Goal: Task Accomplishment & Management: Complete application form

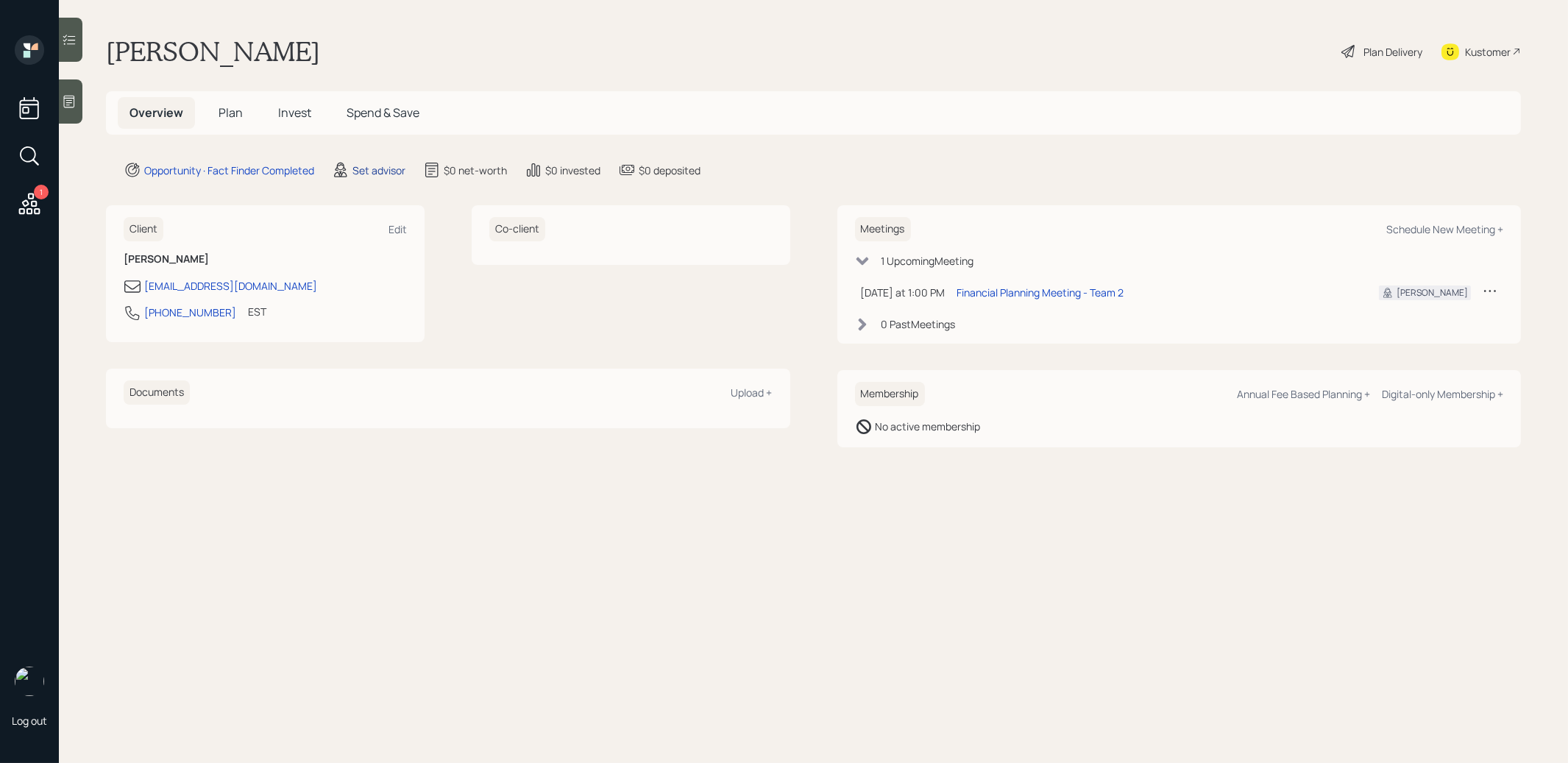
click at [380, 166] on div "Set advisor" at bounding box center [379, 171] width 53 height 16
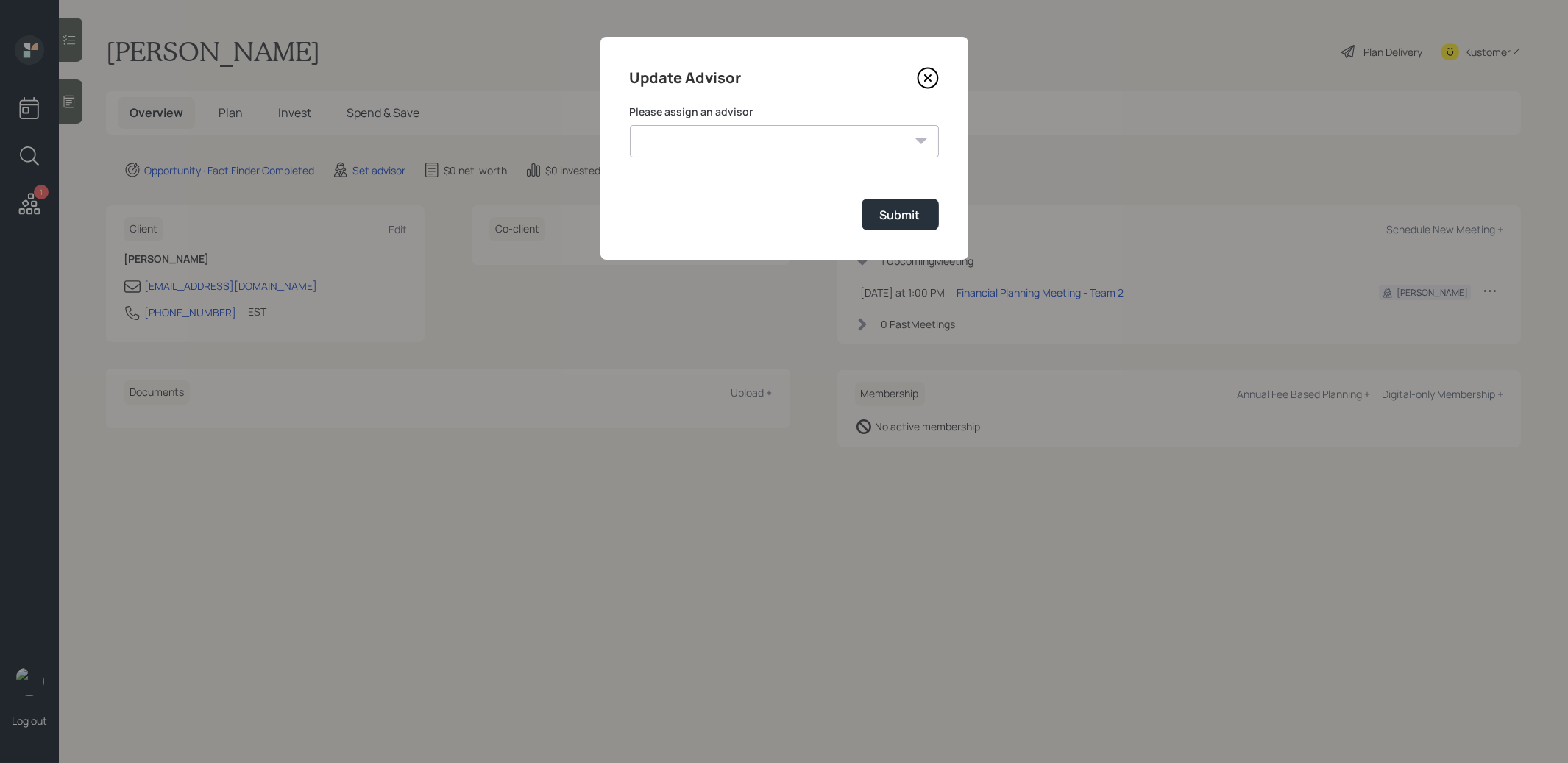
click at [750, 136] on select "Jonah Coleman Tyler End James DiStasi Treva Nostdahl Eric Schwartz Aleksandra S…" at bounding box center [784, 141] width 309 height 33
select select "8b79112e-3cfb-44f9-89e7-15267fe946c1"
click at [630, 125] on select "Jonah Coleman Tyler End James DiStasi Treva Nostdahl Eric Schwartz Aleksandra S…" at bounding box center [784, 141] width 309 height 33
click at [895, 207] on div "Submit" at bounding box center [900, 214] width 40 height 16
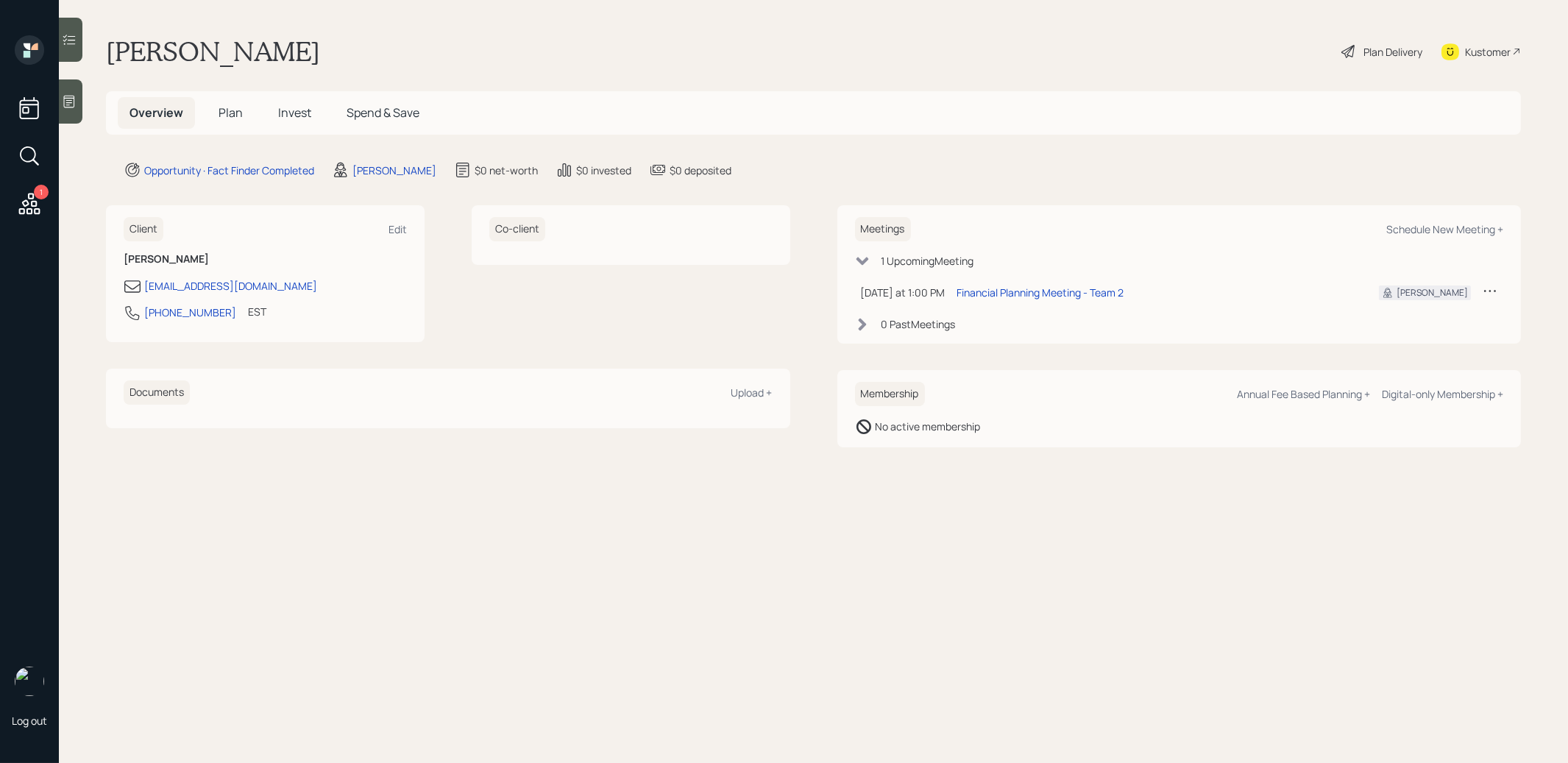
click at [74, 107] on icon at bounding box center [70, 102] width 11 height 12
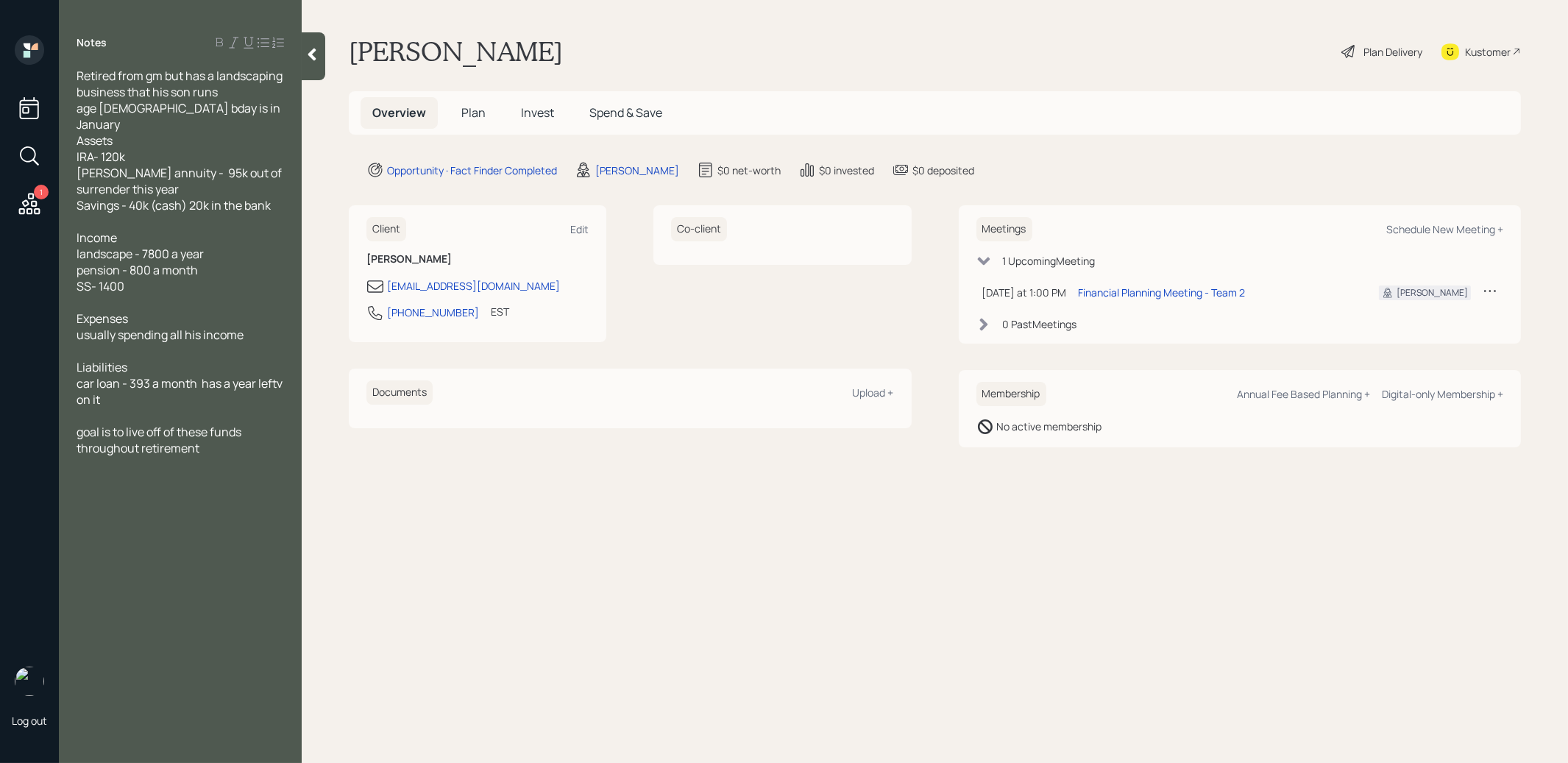
click at [477, 111] on span "Plan" at bounding box center [473, 113] width 24 height 16
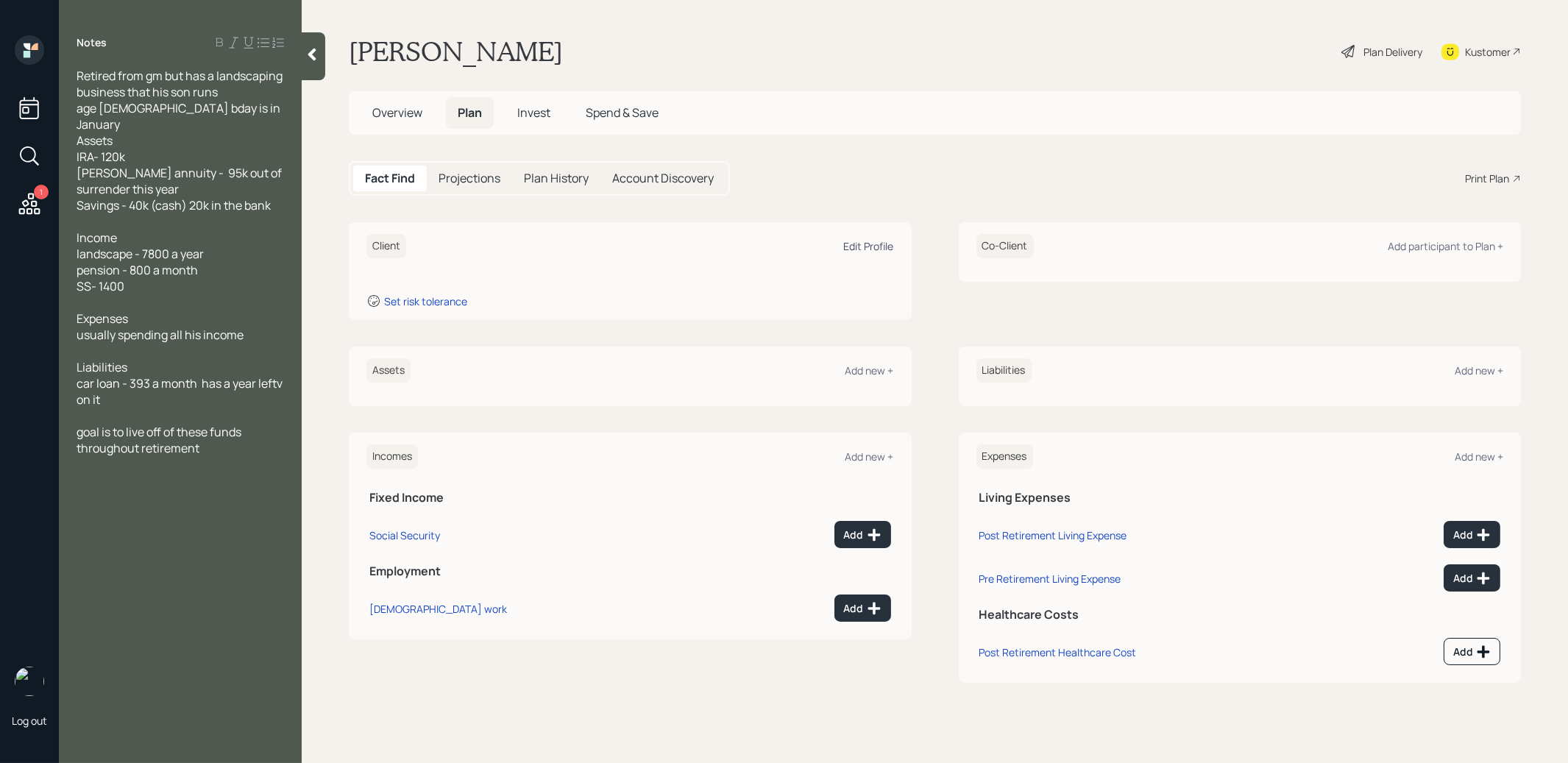
click at [858, 245] on div "Edit Profile" at bounding box center [869, 246] width 50 height 14
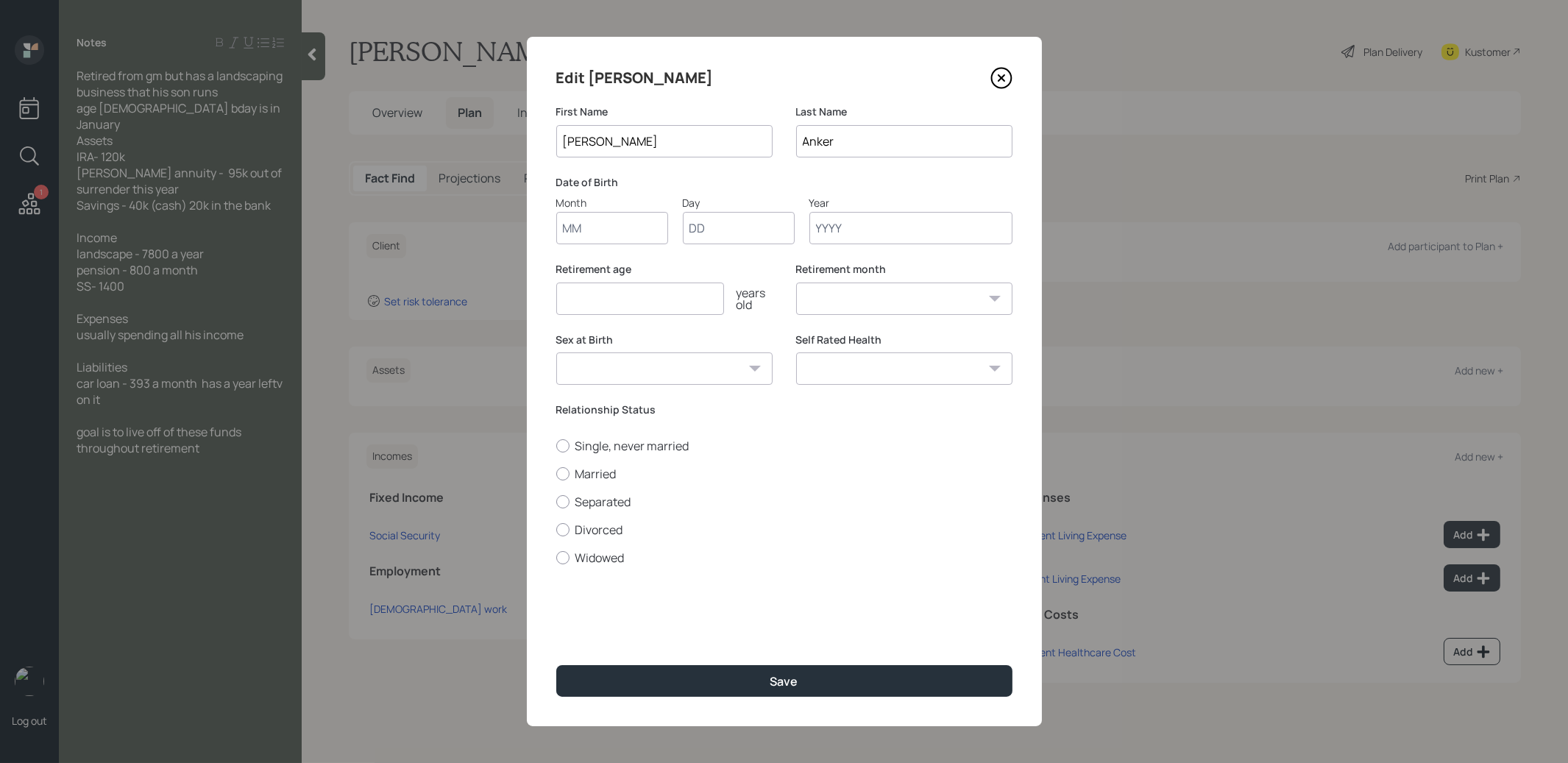
click at [591, 227] on input "Month" at bounding box center [612, 228] width 112 height 33
type input "01"
type input "1957"
select select "1"
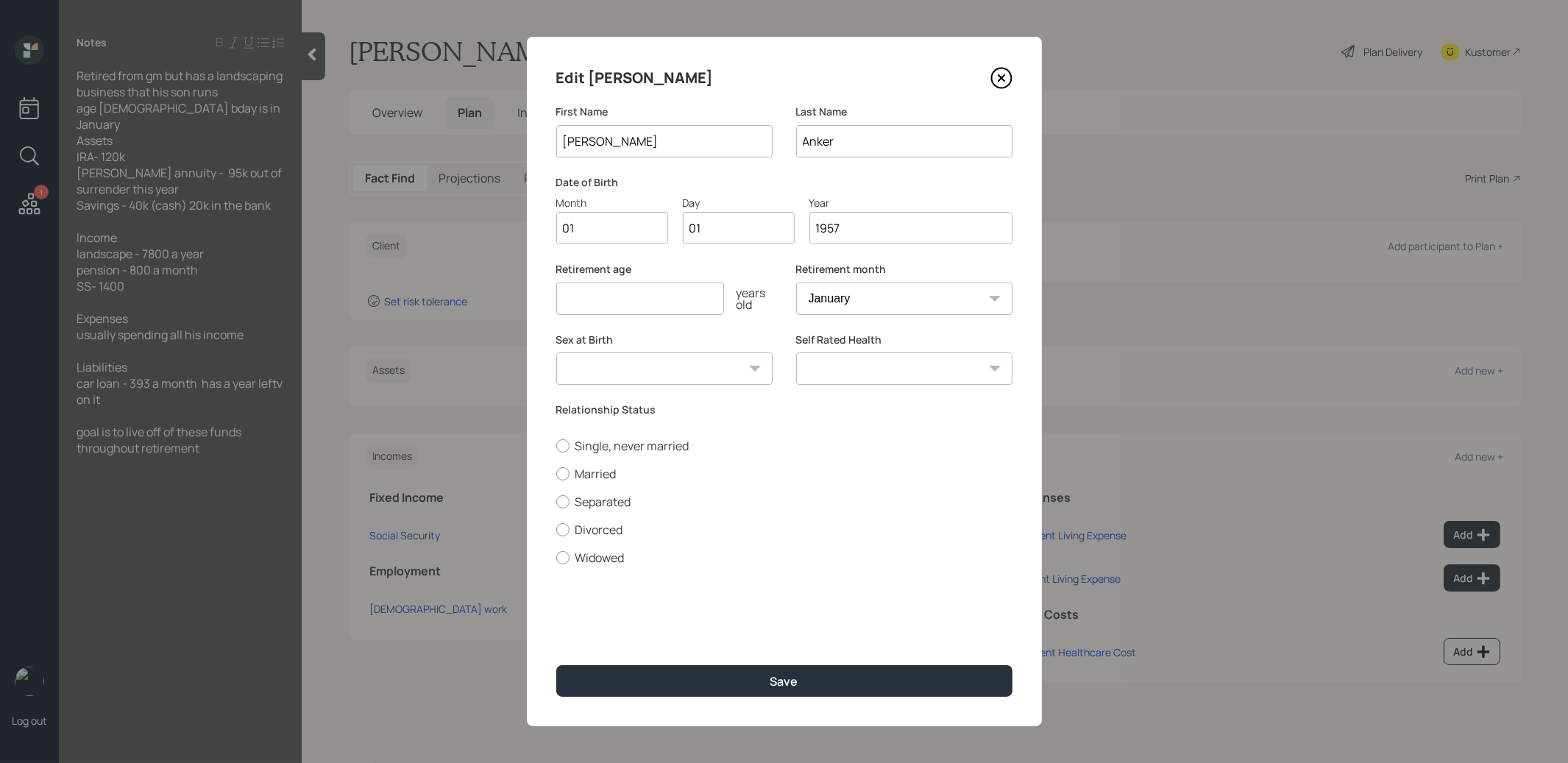
type input "1957"
click at [576, 301] on input "number" at bounding box center [640, 299] width 168 height 33
type input "67"
click at [644, 681] on button "Save" at bounding box center [784, 681] width 456 height 32
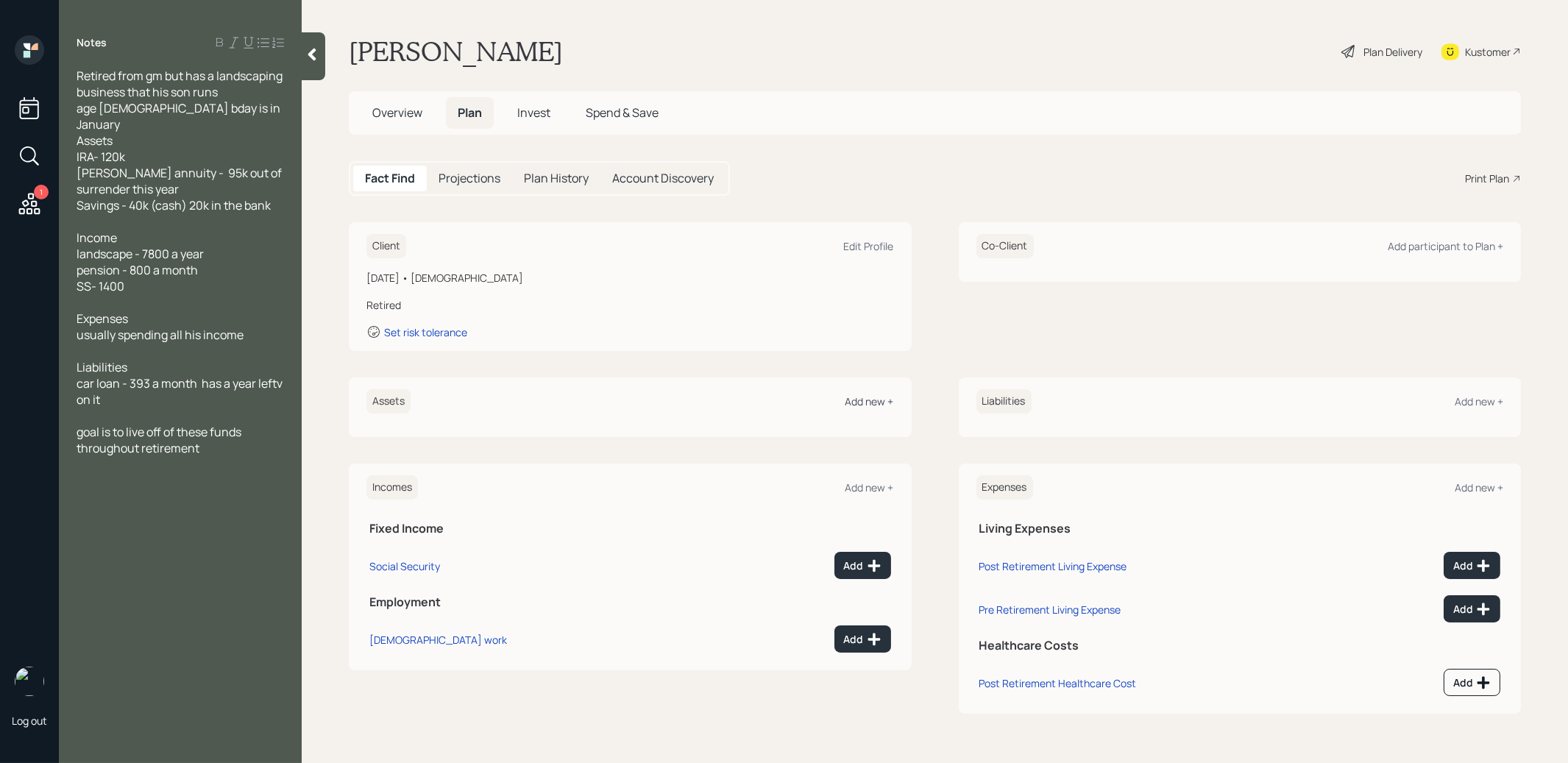
click at [868, 399] on div "Add new +" at bounding box center [870, 401] width 49 height 14
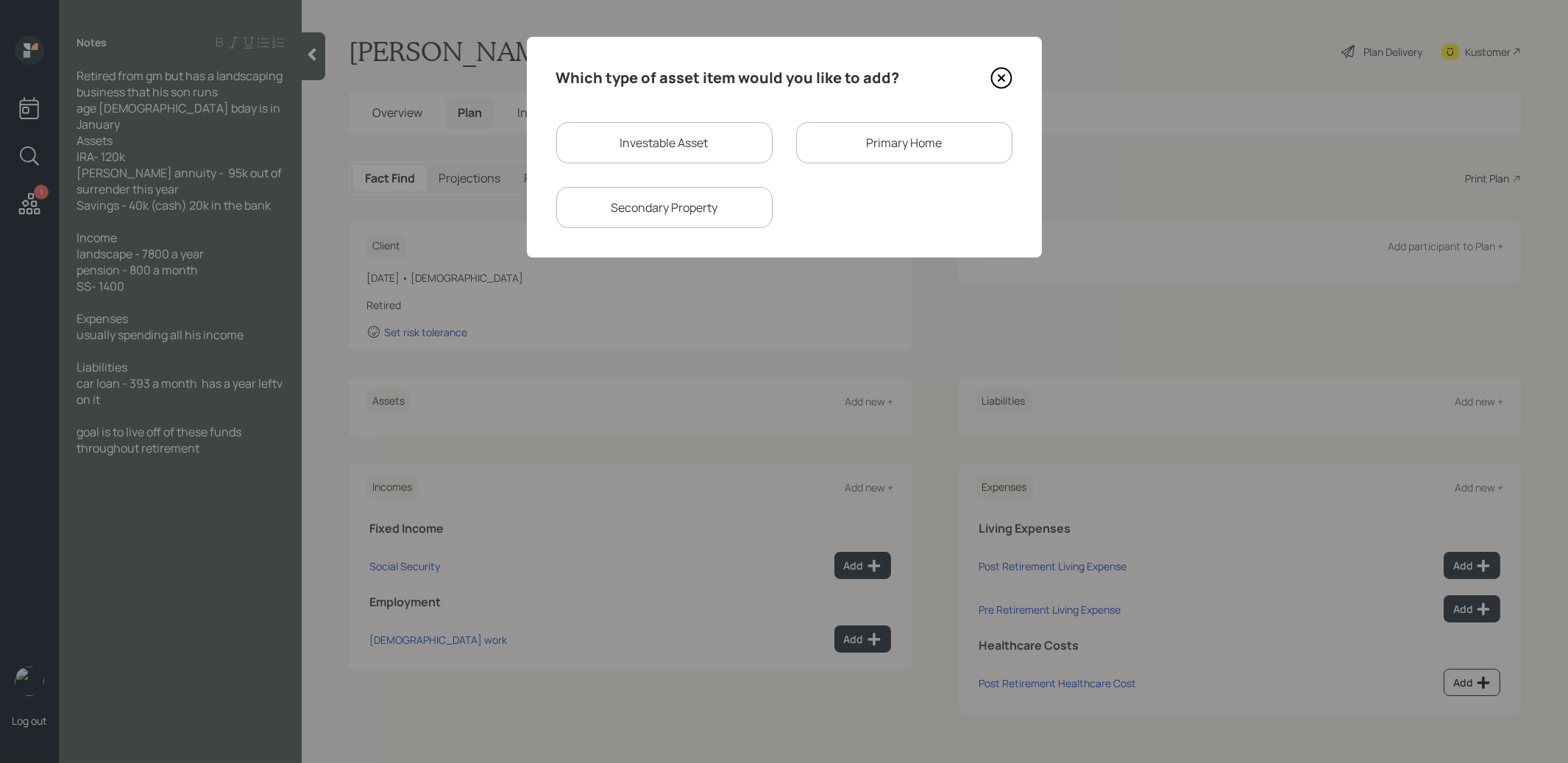
click at [701, 140] on div "Investable Asset" at bounding box center [664, 142] width 216 height 41
select select "taxable"
select select "balanced"
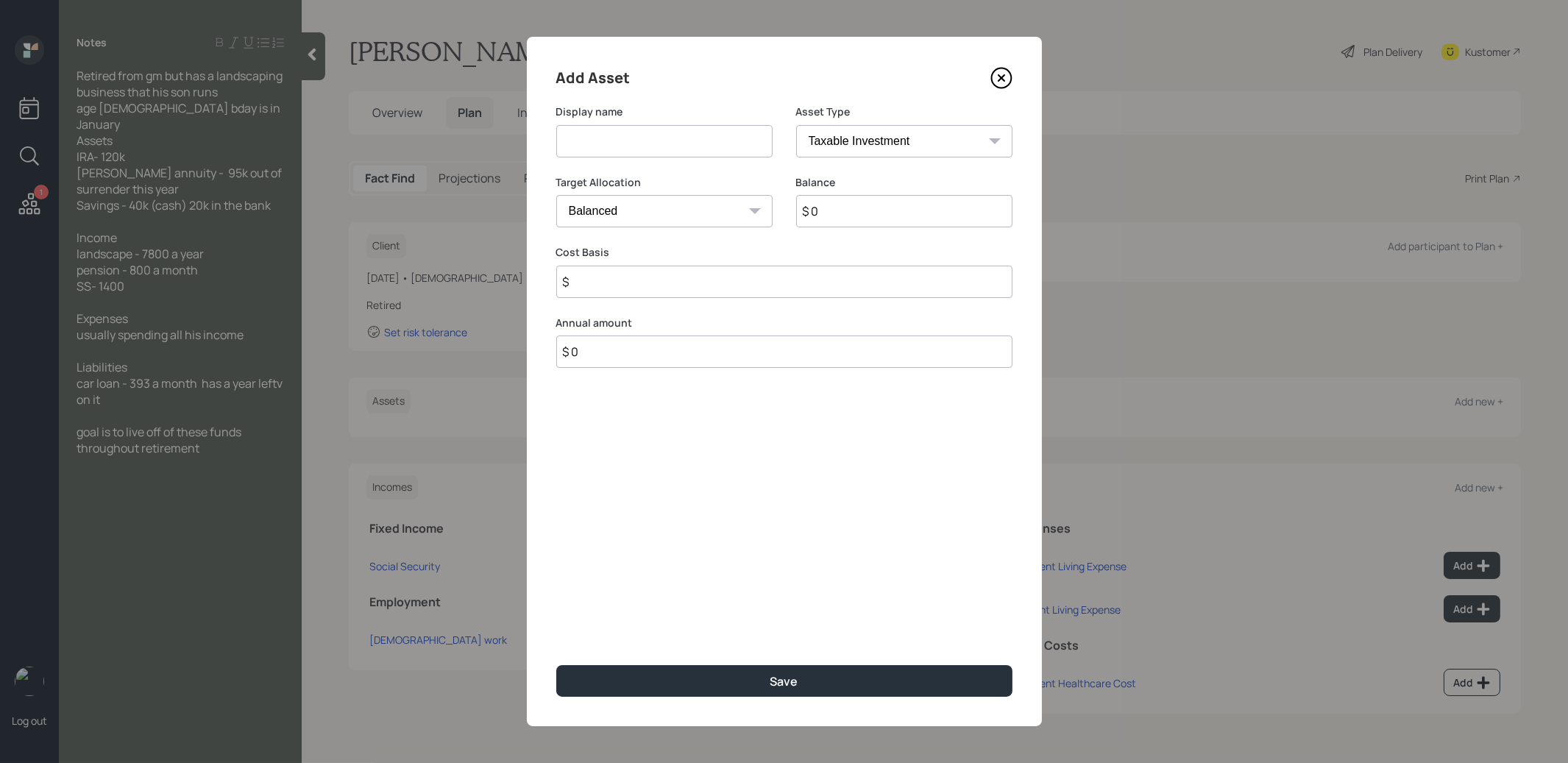
click at [691, 149] on input at bounding box center [664, 141] width 216 height 33
type input "IRA"
click at [931, 148] on select "SEP IRA IRA Roth IRA 401(k) Roth 401(k) 403(b) Roth 403(b) 457(b) Roth 457(b) H…" at bounding box center [904, 141] width 216 height 33
select select "ira"
click at [796, 125] on select "SEP IRA IRA Roth IRA 401(k) Roth 401(k) 403(b) Roth 403(b) 457(b) Roth 457(b) H…" at bounding box center [904, 141] width 216 height 33
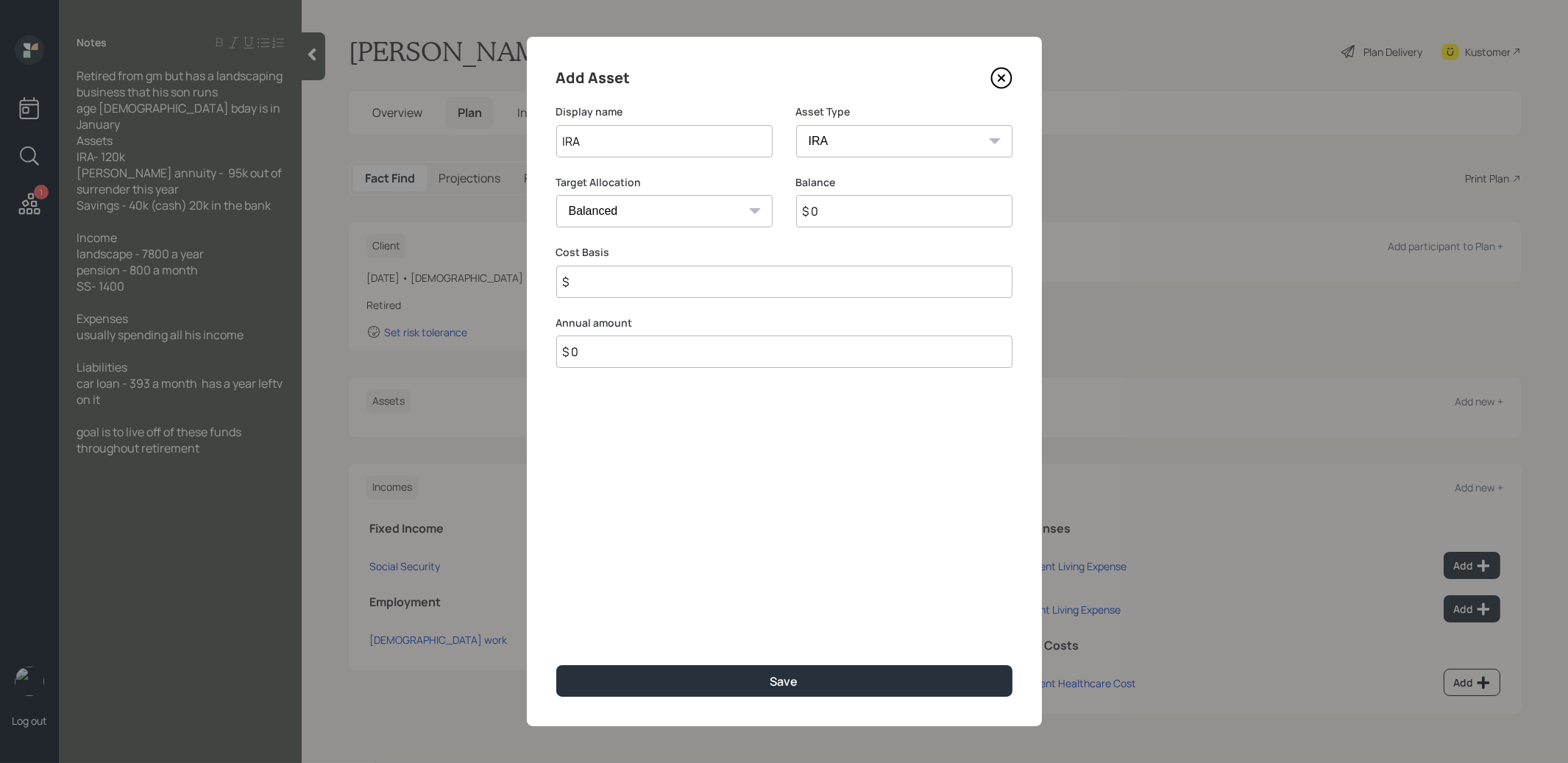
type input "$"
click at [852, 213] on input "$ 0" at bounding box center [904, 211] width 216 height 33
type input "$ 120,000"
click at [627, 292] on input "$" at bounding box center [784, 282] width 456 height 33
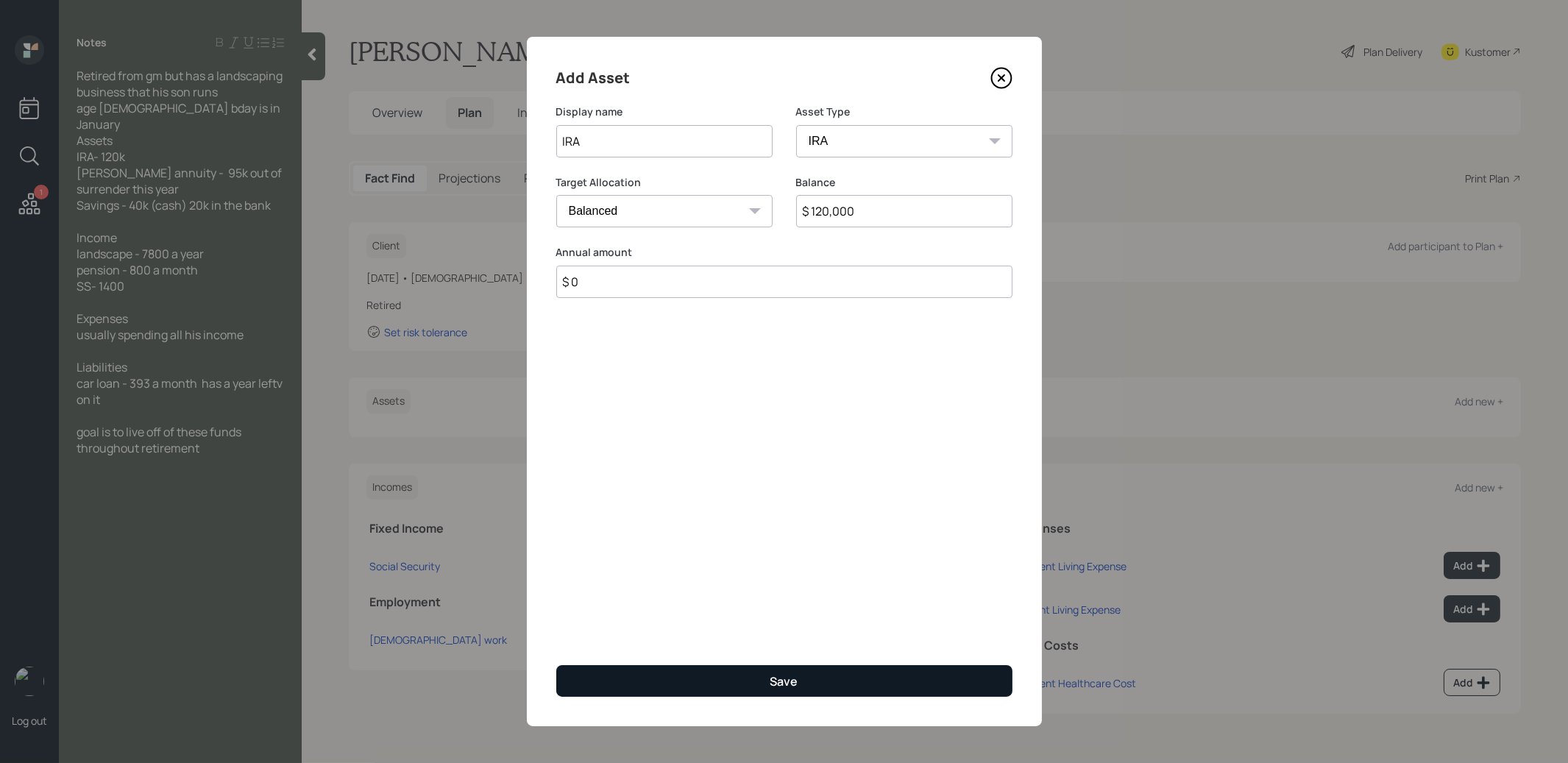
type input "$ 0"
click at [621, 682] on button "Save" at bounding box center [784, 681] width 456 height 32
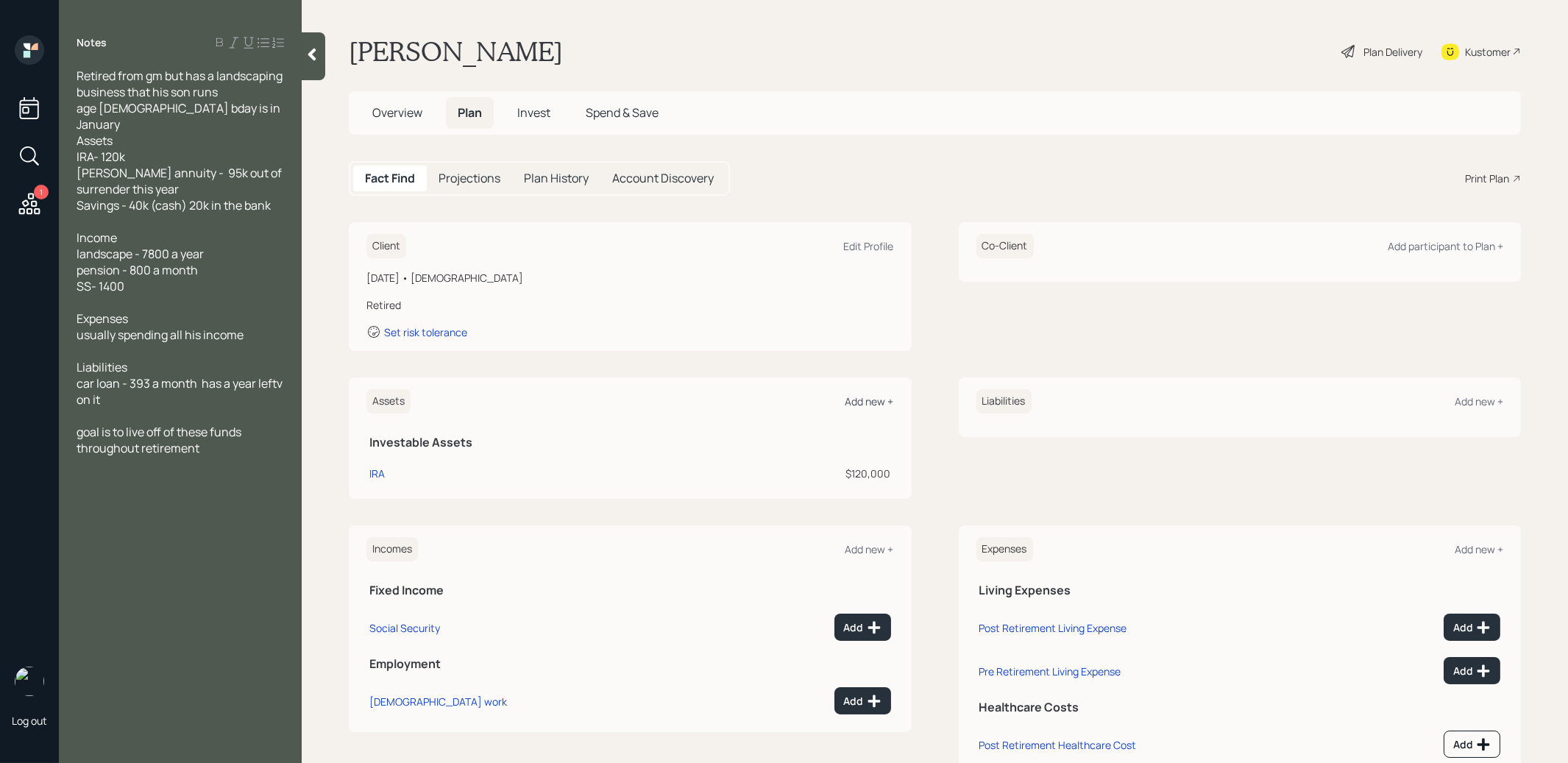
click at [861, 397] on div "Add new +" at bounding box center [870, 401] width 49 height 14
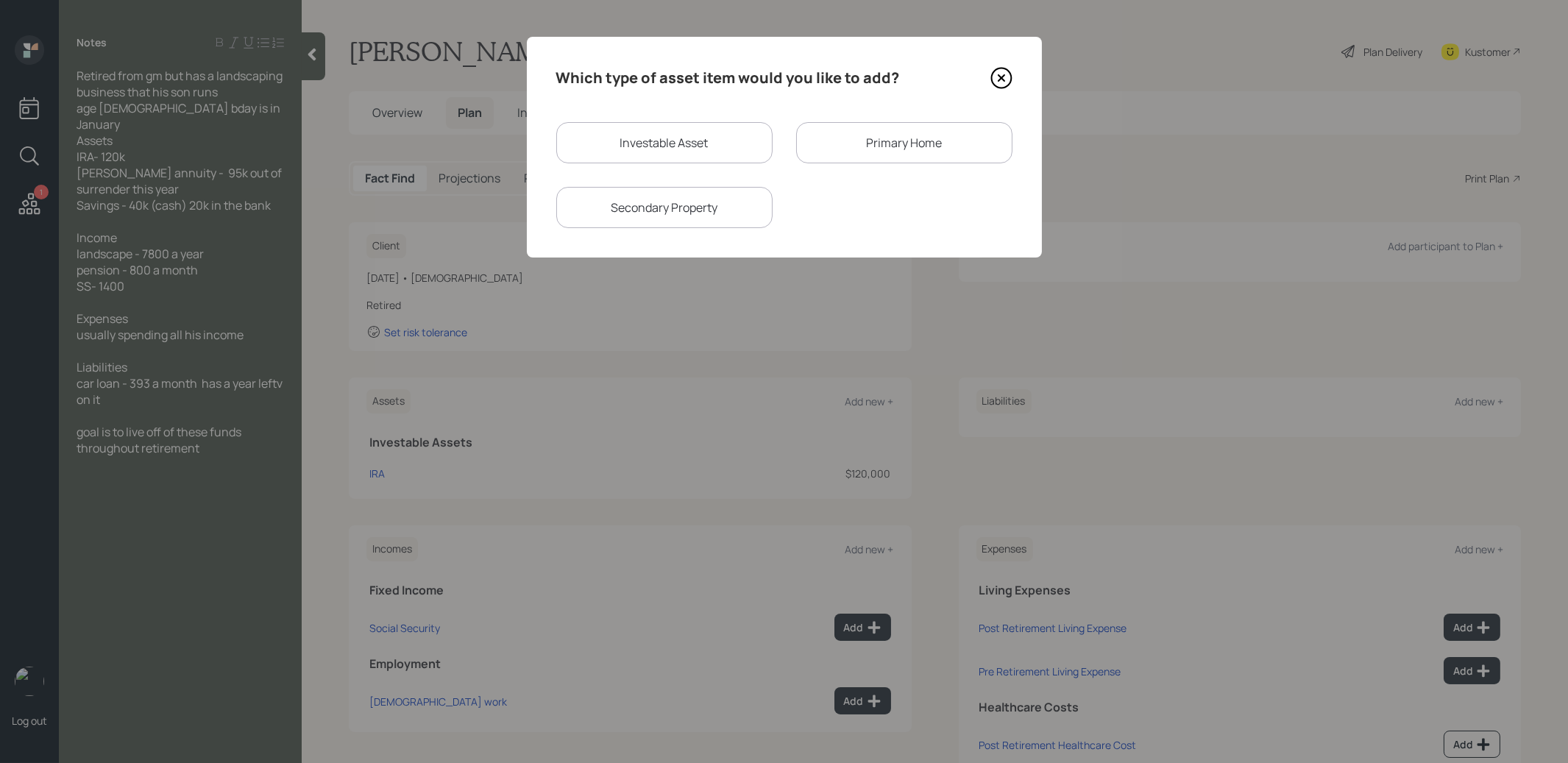
click at [671, 136] on div "Investable Asset" at bounding box center [664, 142] width 216 height 41
select select "taxable"
select select "balanced"
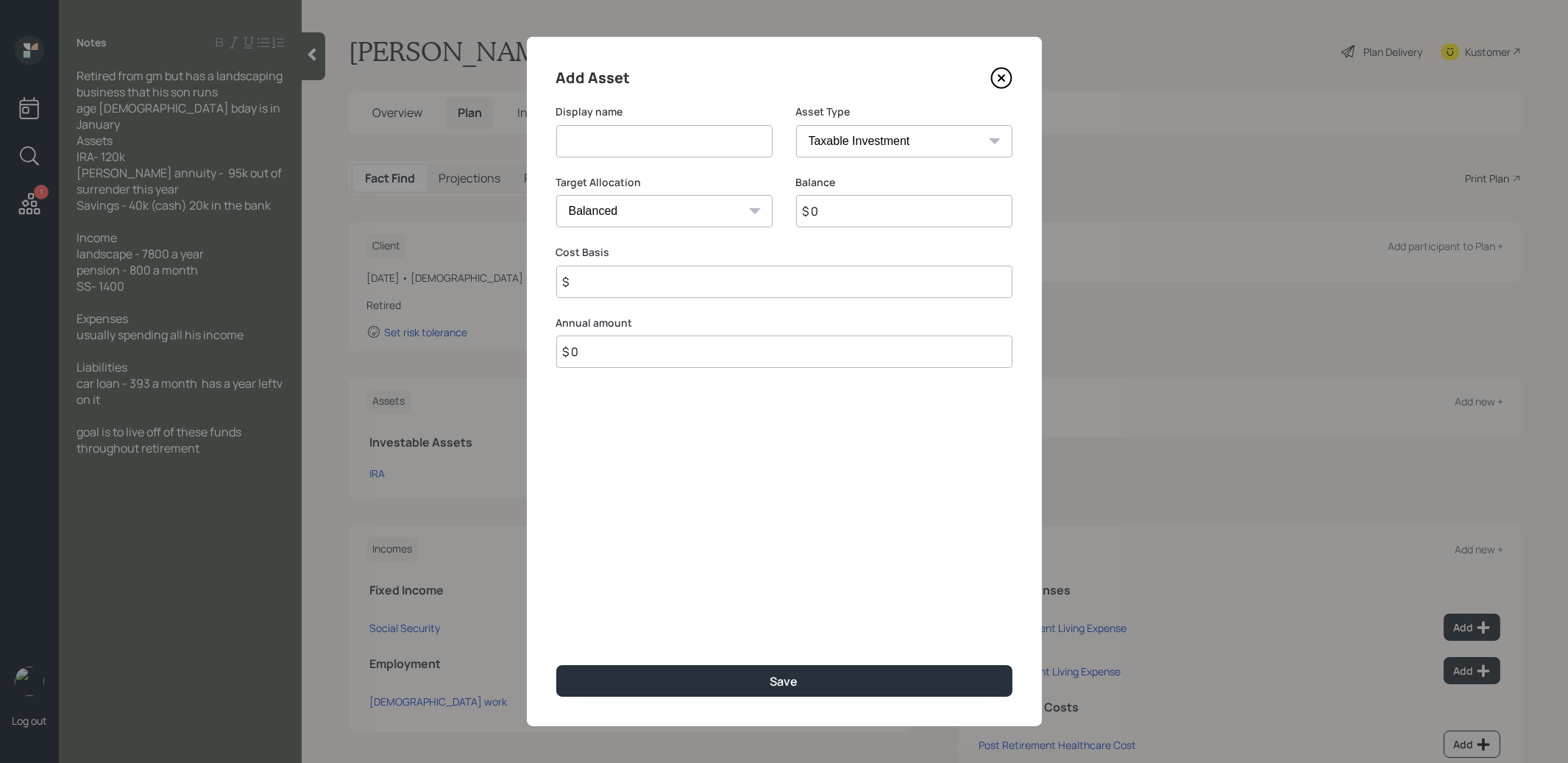
click at [652, 144] on input at bounding box center [664, 141] width 216 height 33
type input "Jackson Annuity"
click at [836, 144] on select "SEP IRA IRA Roth IRA 401(k) Roth 401(k) 403(b) Roth 403(b) 457(b) Roth 457(b) H…" at bounding box center [904, 141] width 216 height 33
select select "ira"
click at [796, 125] on select "SEP IRA IRA Roth IRA 401(k) Roth 401(k) 403(b) Roth 403(b) 457(b) Roth 457(b) H…" at bounding box center [904, 141] width 216 height 33
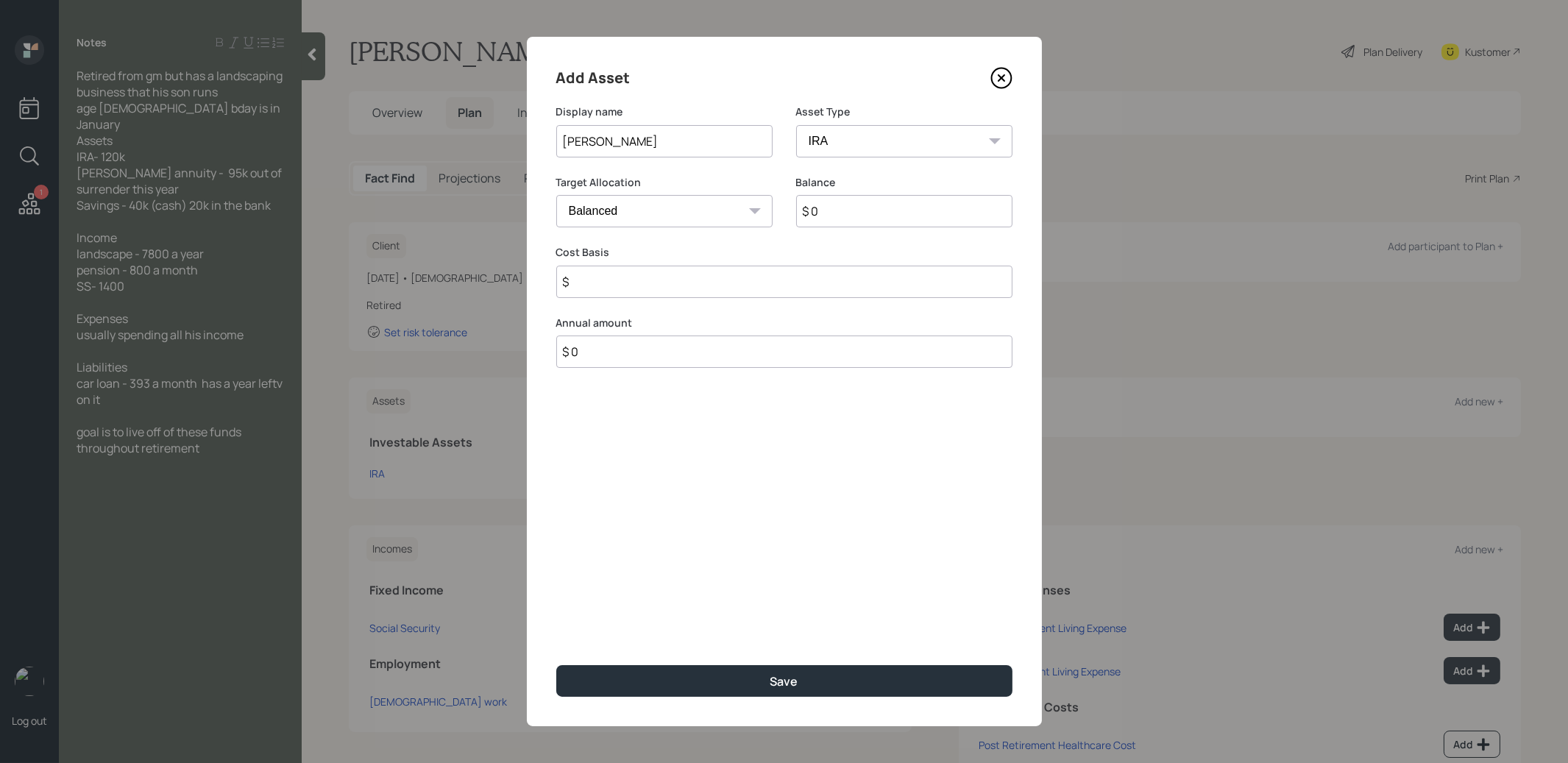
type input "$"
click at [836, 217] on input "$ 0" at bounding box center [904, 211] width 216 height 33
type input "$ 95,000"
click at [738, 289] on input "$" at bounding box center [784, 282] width 456 height 33
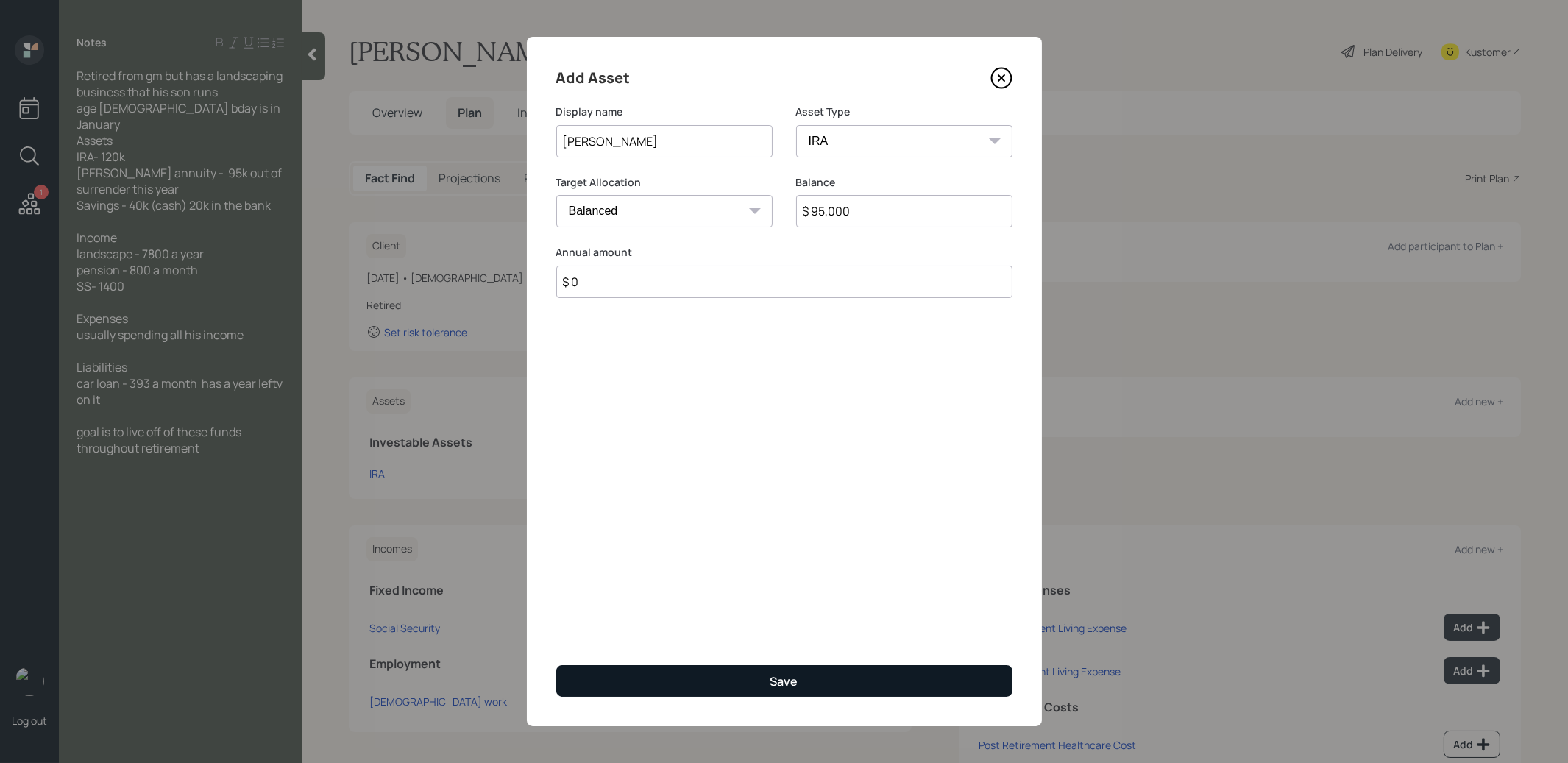
type input "$ 0"
click at [698, 680] on button "Save" at bounding box center [784, 681] width 456 height 32
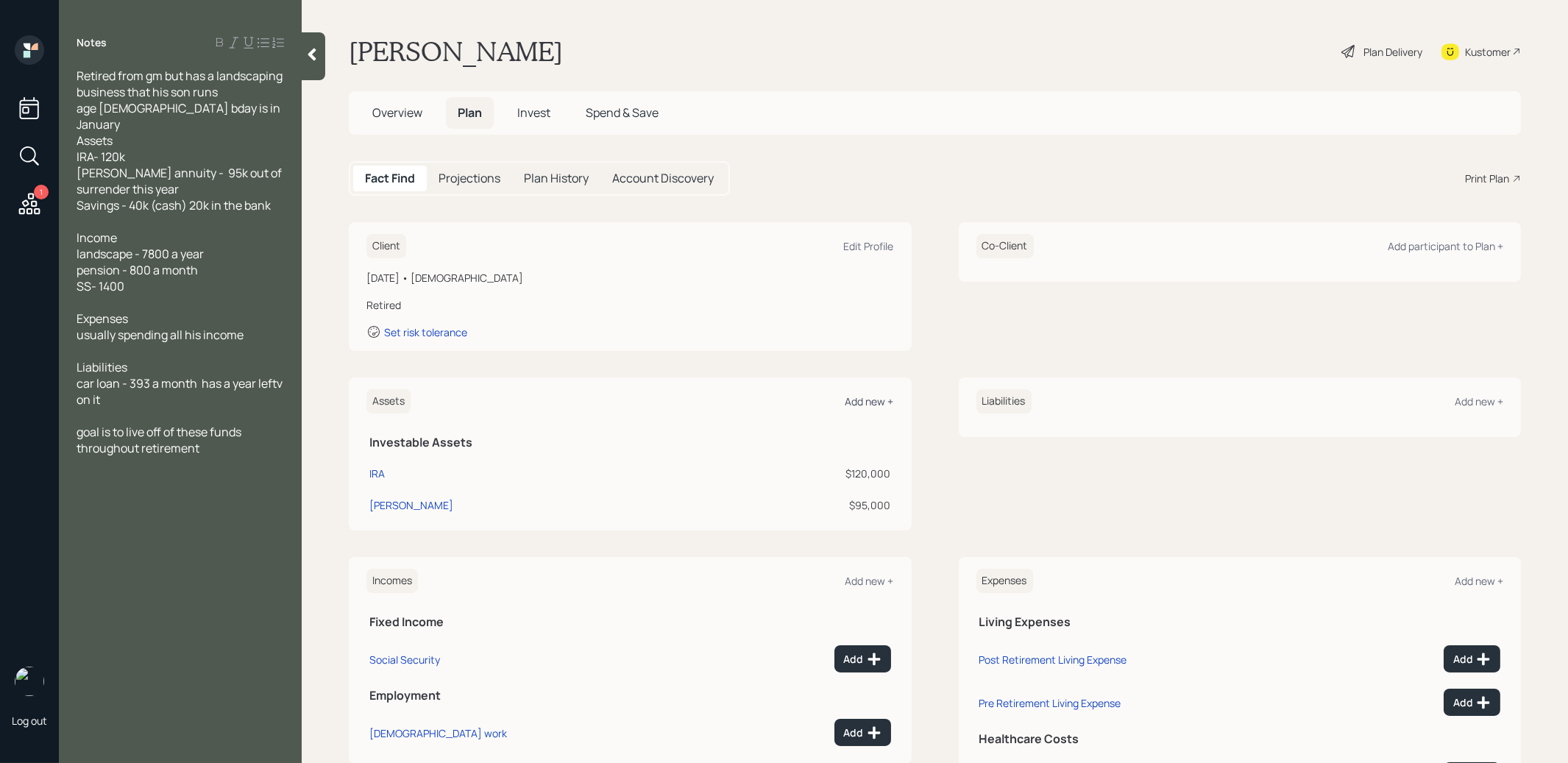
click at [861, 398] on div "Add new +" at bounding box center [870, 401] width 49 height 14
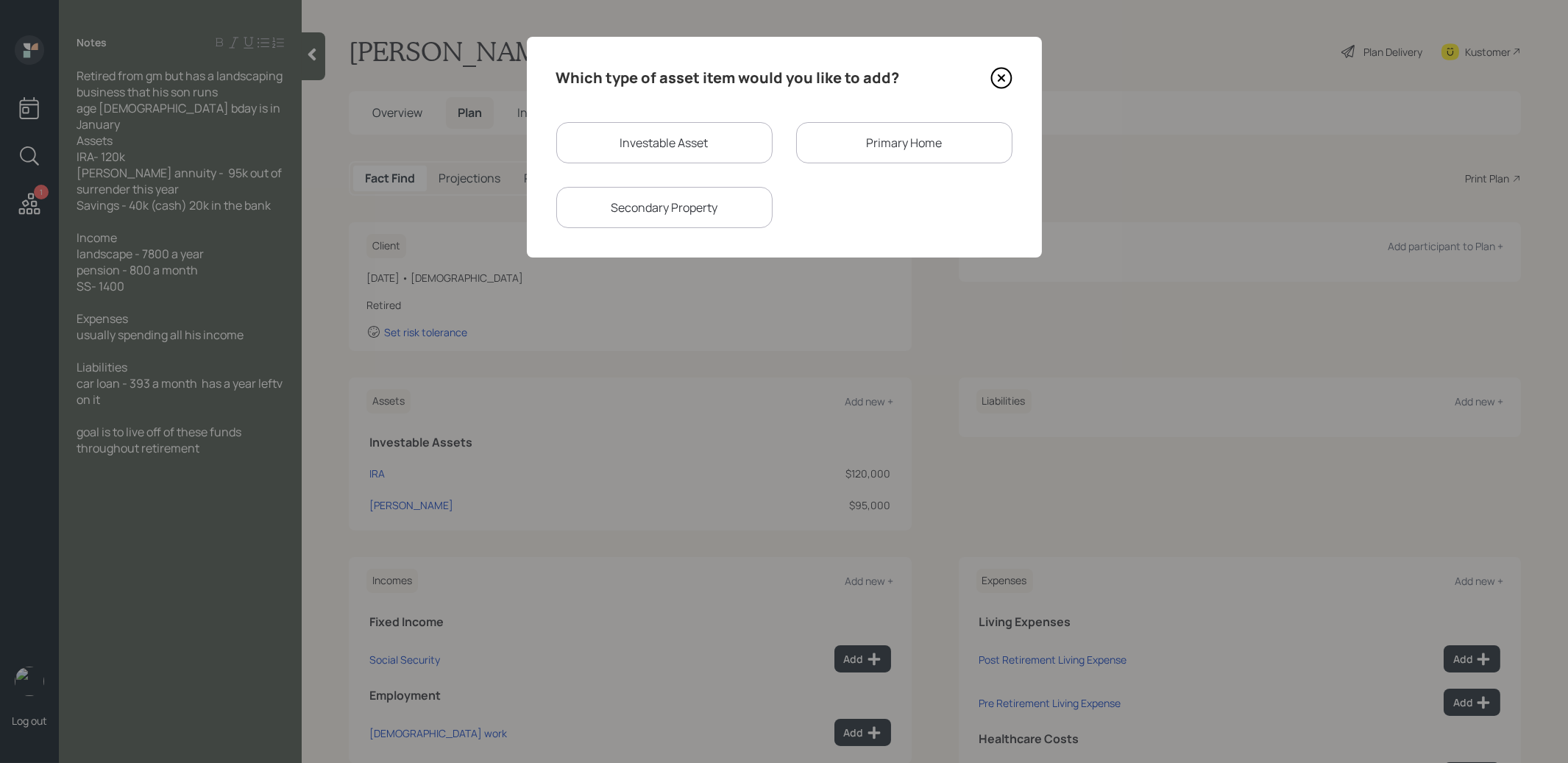
click at [643, 143] on div "Investable Asset" at bounding box center [664, 142] width 216 height 41
select select "taxable"
select select "balanced"
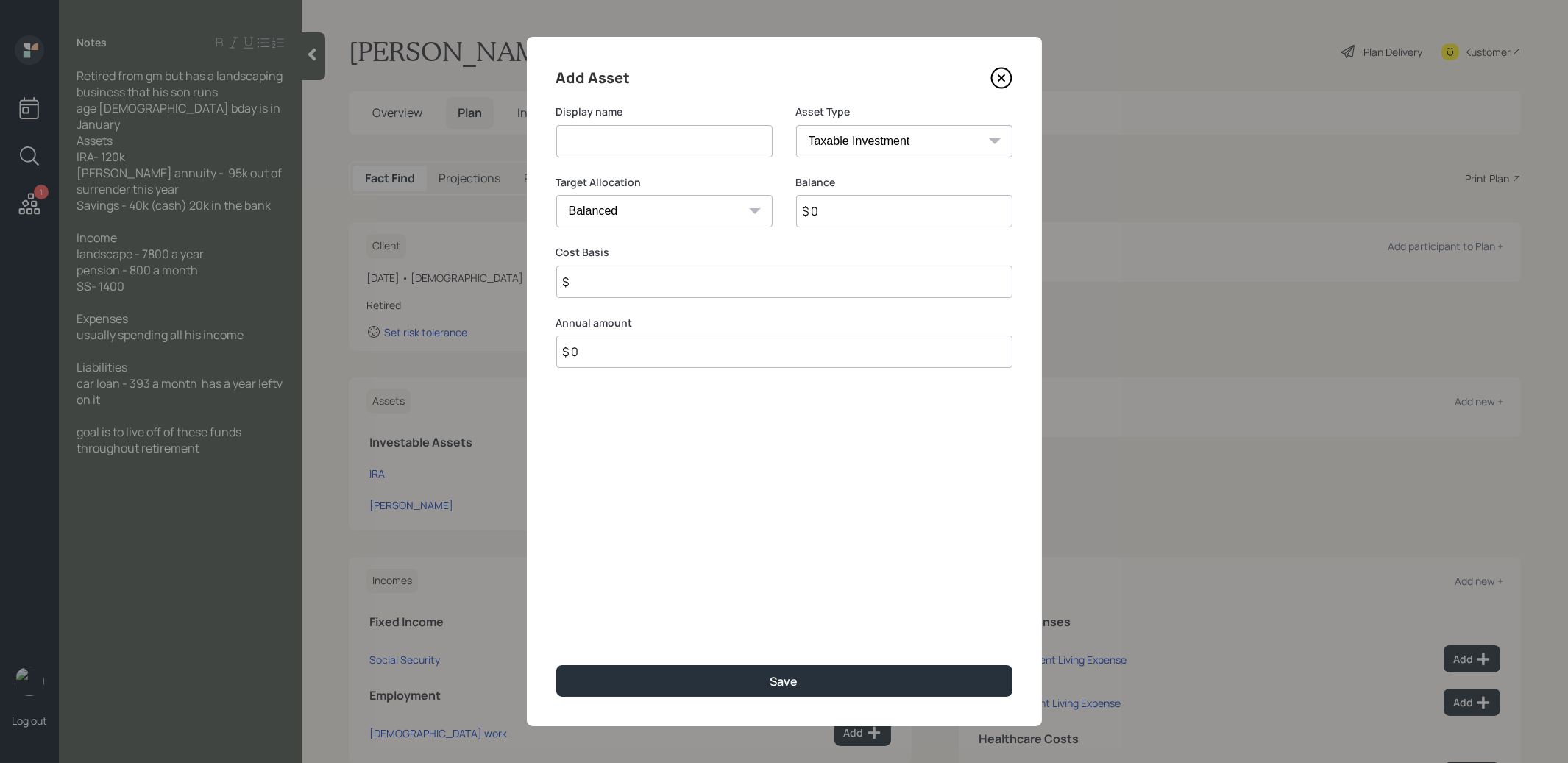
click at [638, 143] on input at bounding box center [664, 141] width 216 height 33
type input "Savings"
click at [829, 215] on input "$ 0" at bounding box center [904, 211] width 216 height 33
type input "$ 40,000"
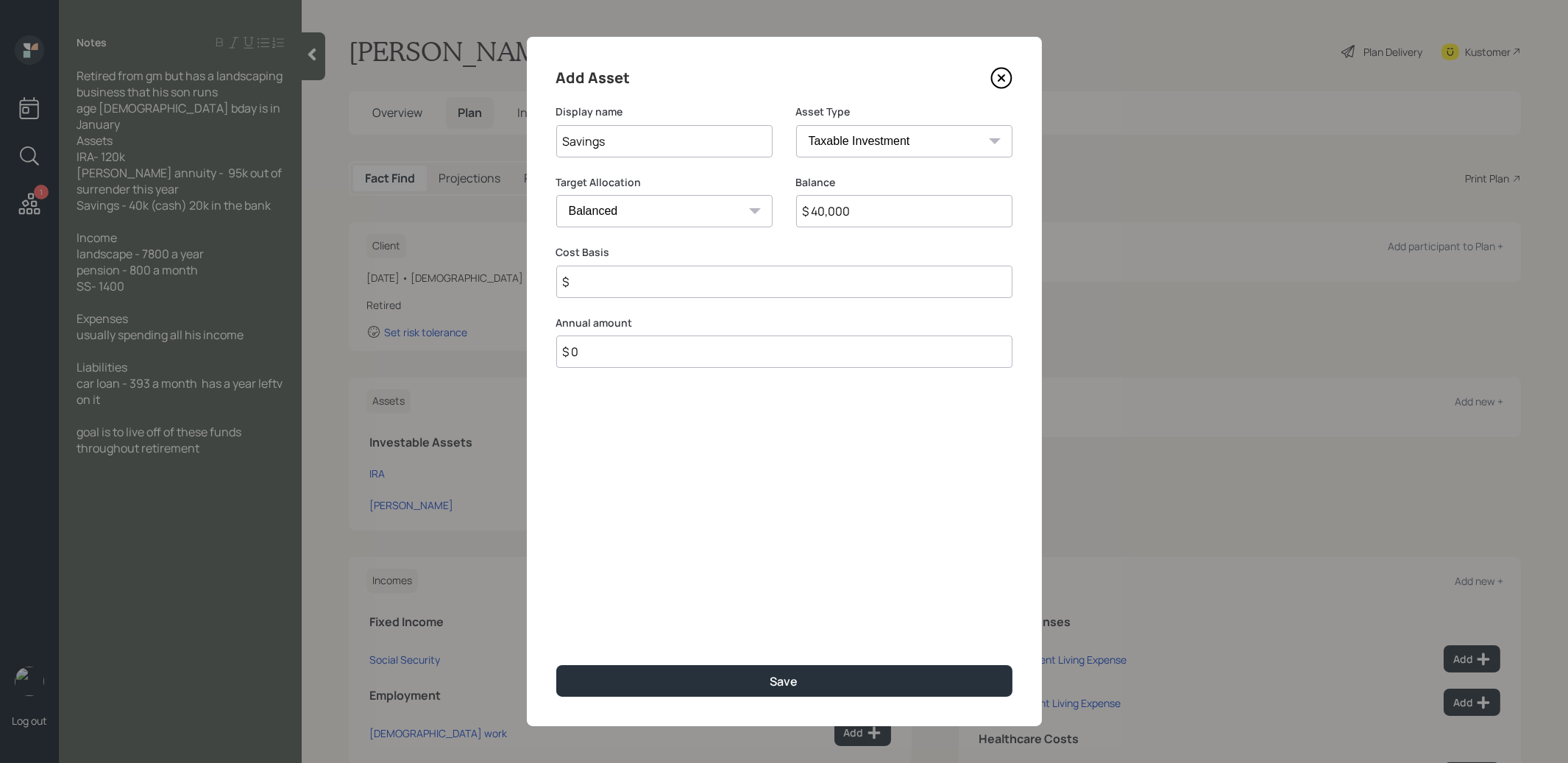
click at [689, 220] on select "Cash Conservative Balanced Aggressive" at bounding box center [664, 211] width 216 height 33
select select "uninvested"
click at [556, 195] on select "Cash Conservative Balanced Aggressive" at bounding box center [664, 211] width 216 height 33
click at [637, 291] on input "$" at bounding box center [784, 282] width 456 height 33
type input "$ 40,000"
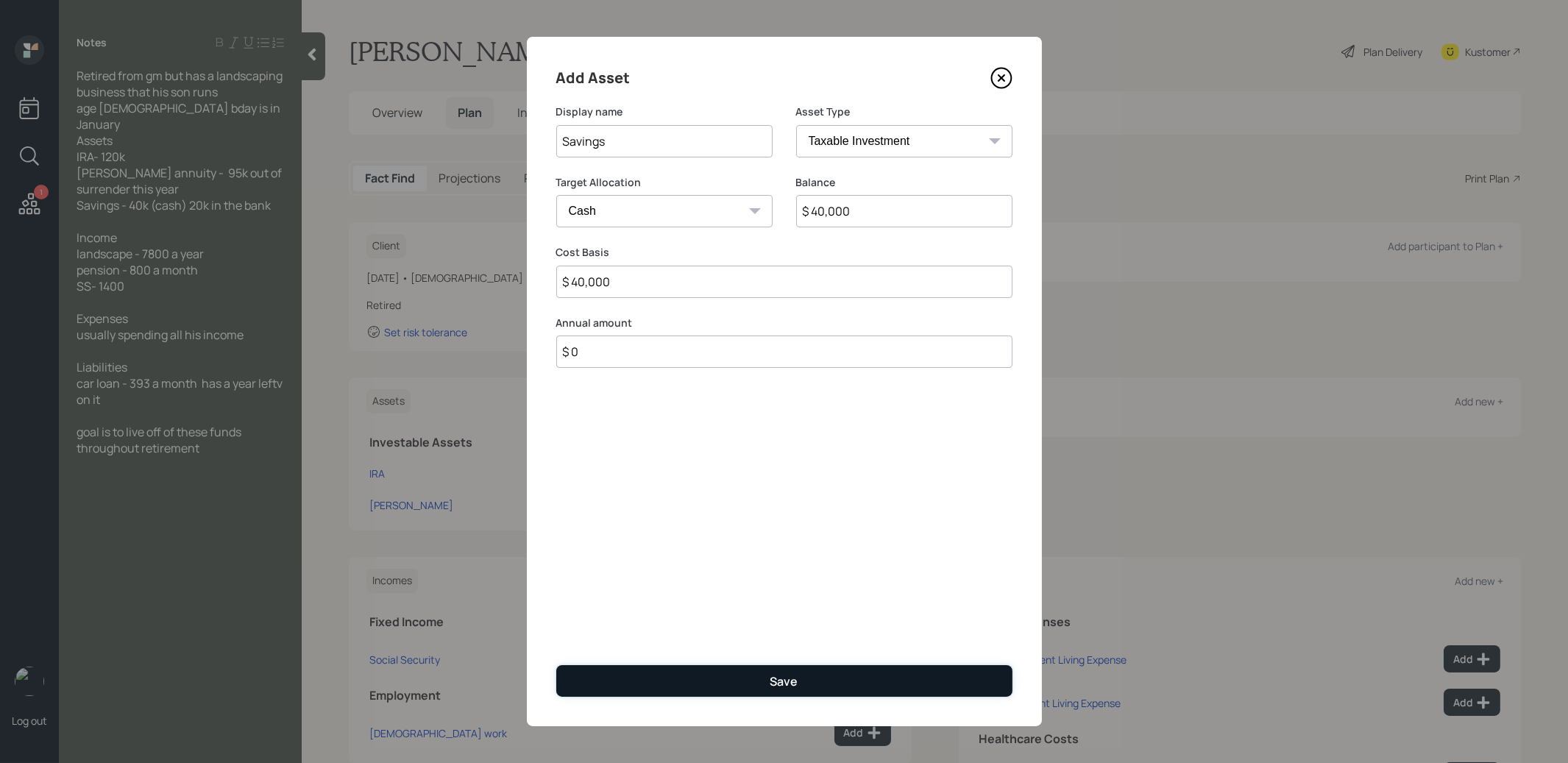
click at [715, 683] on button "Save" at bounding box center [784, 681] width 456 height 32
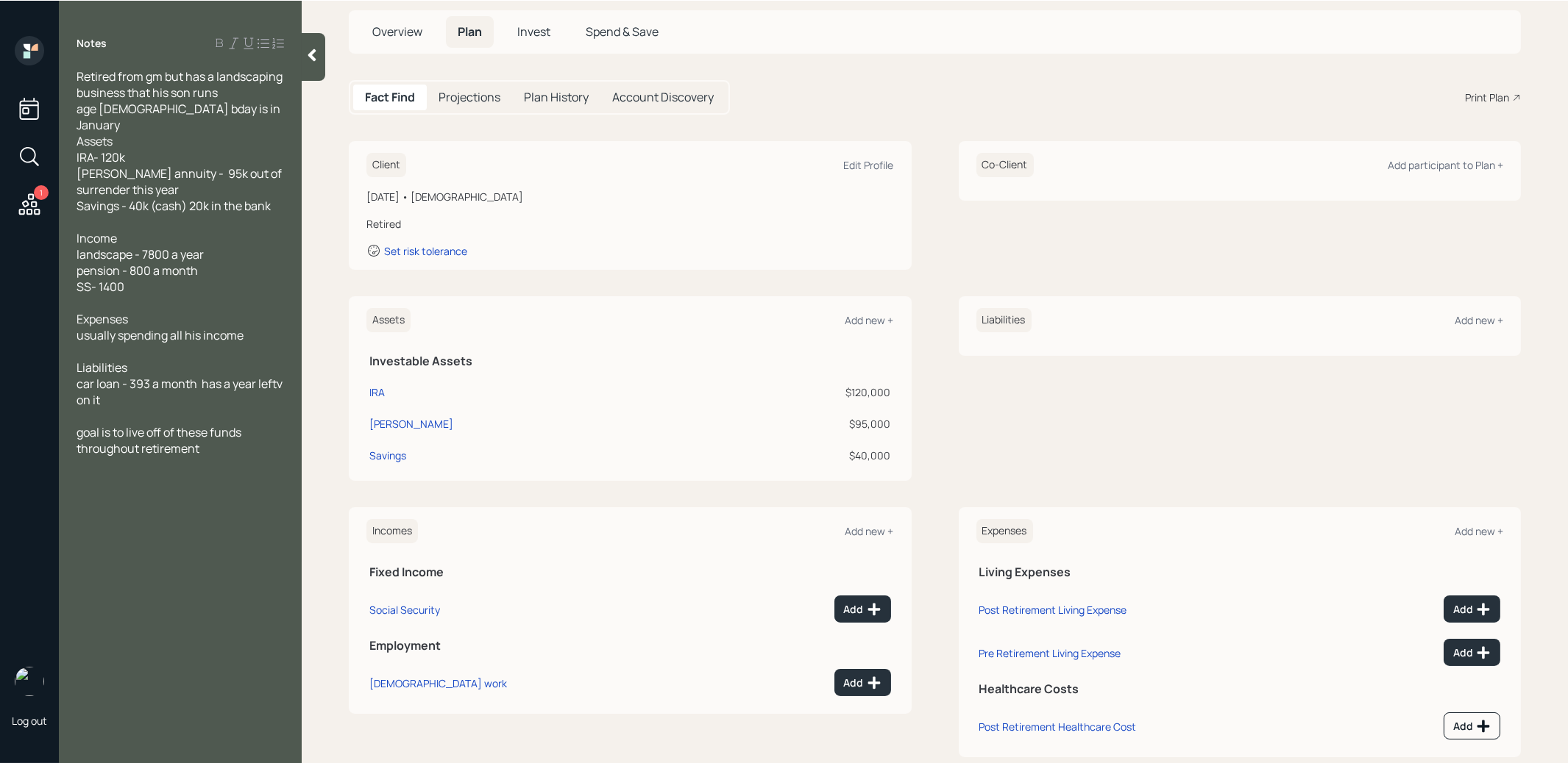
scroll to position [109, 0]
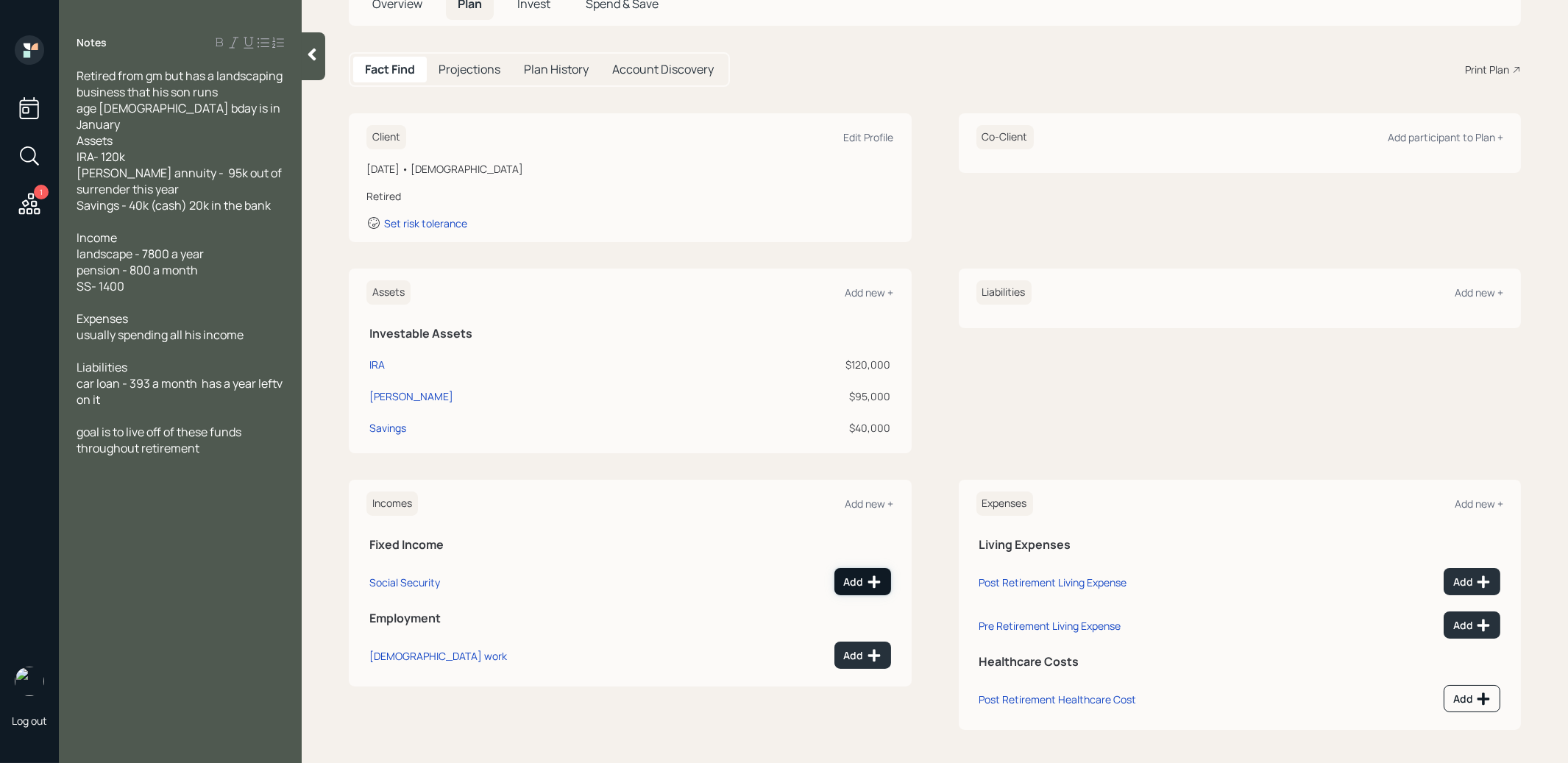
click at [849, 577] on div "Add" at bounding box center [863, 582] width 37 height 15
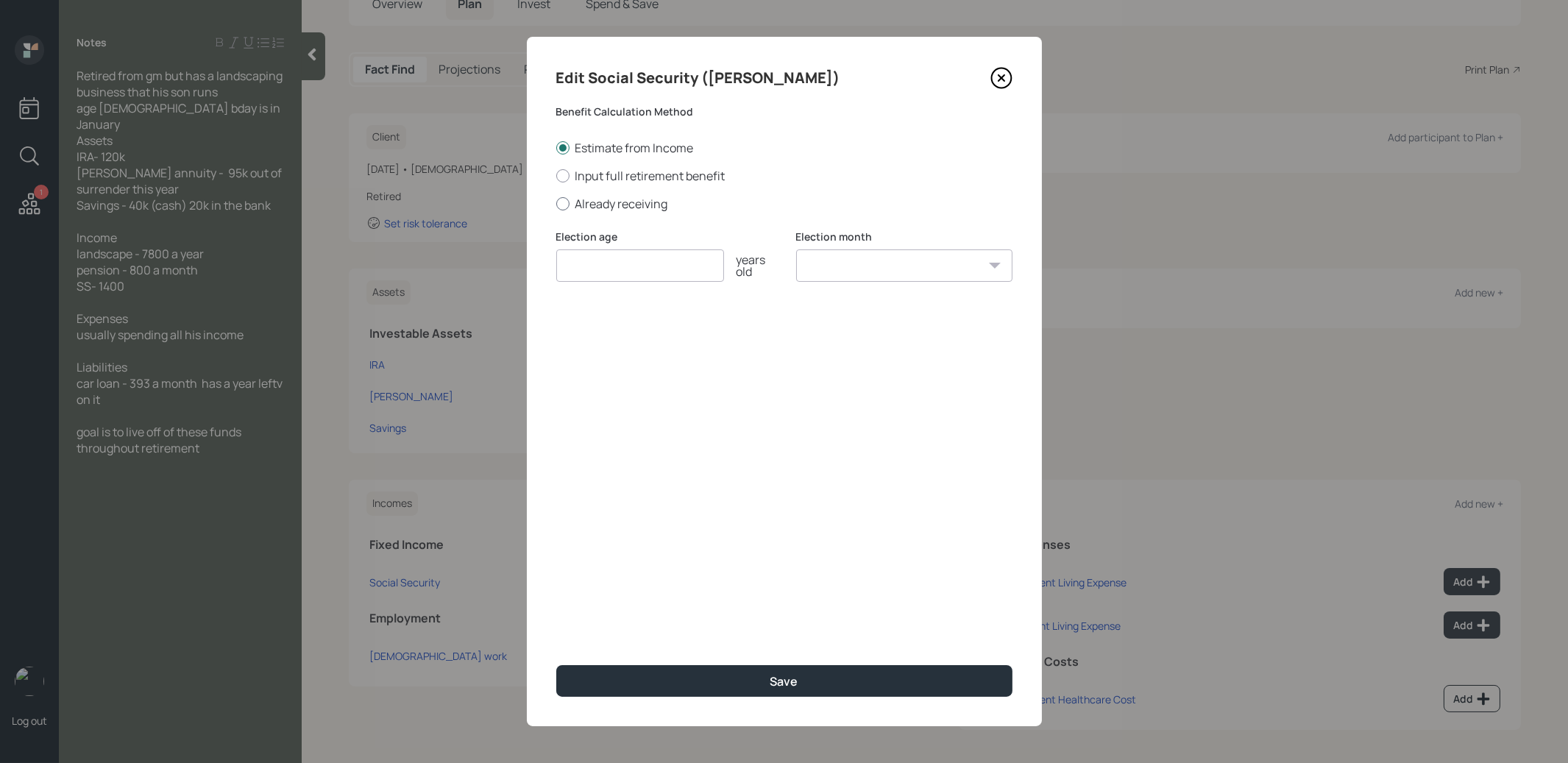
click at [562, 204] on div at bounding box center [562, 203] width 13 height 13
click at [556, 204] on input "Already receiving" at bounding box center [556, 203] width 1 height 1
radio input "true"
click at [599, 272] on input "number" at bounding box center [640, 265] width 168 height 33
type input "67"
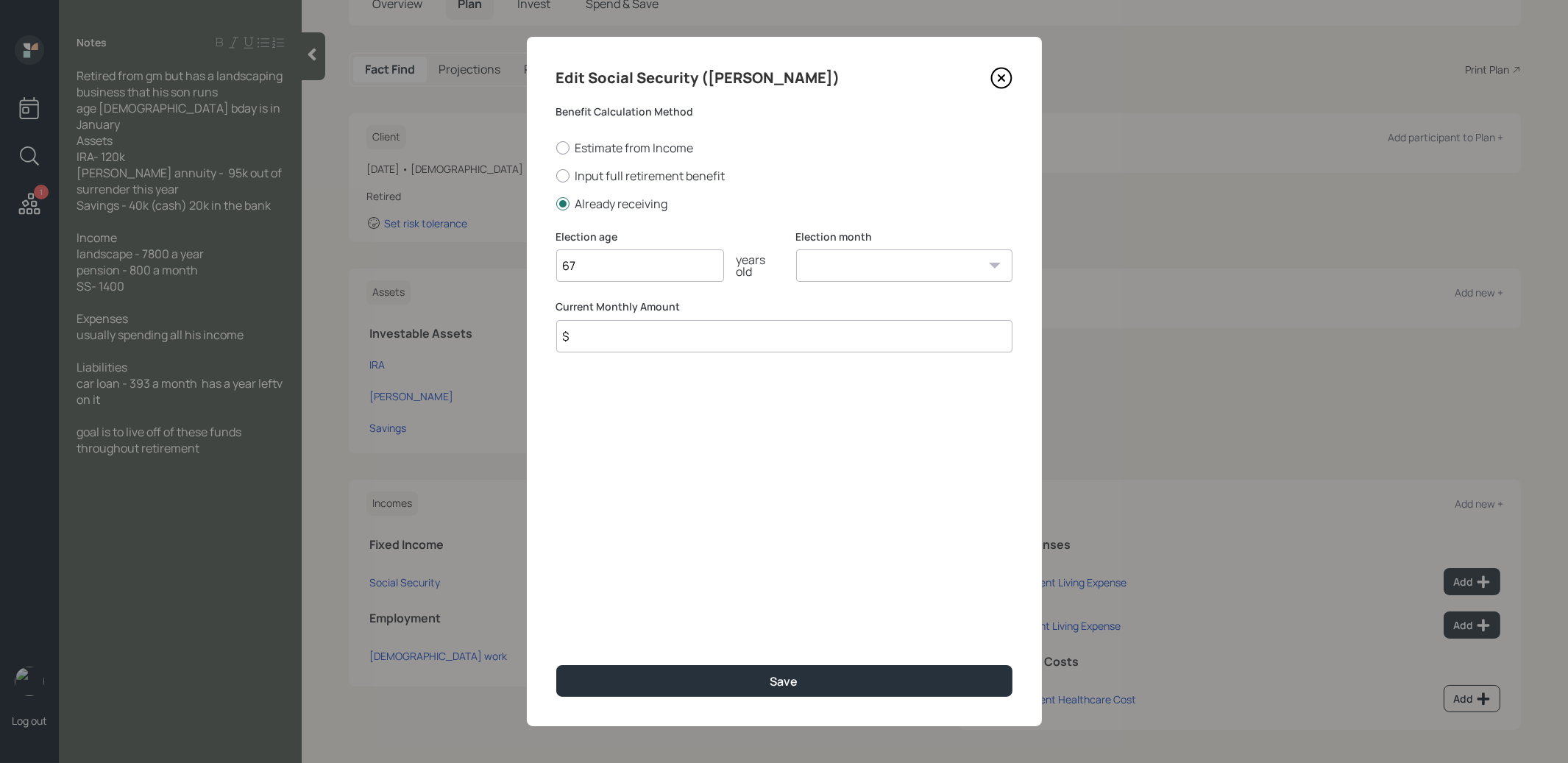
click at [860, 269] on select "January February March April May June July August September October November De…" at bounding box center [904, 265] width 216 height 33
select select "1"
click at [796, 249] on select "January February March April May June July August September October November De…" at bounding box center [904, 265] width 216 height 33
click at [674, 331] on input "$" at bounding box center [784, 337] width 456 height 33
type input "$ 1,400"
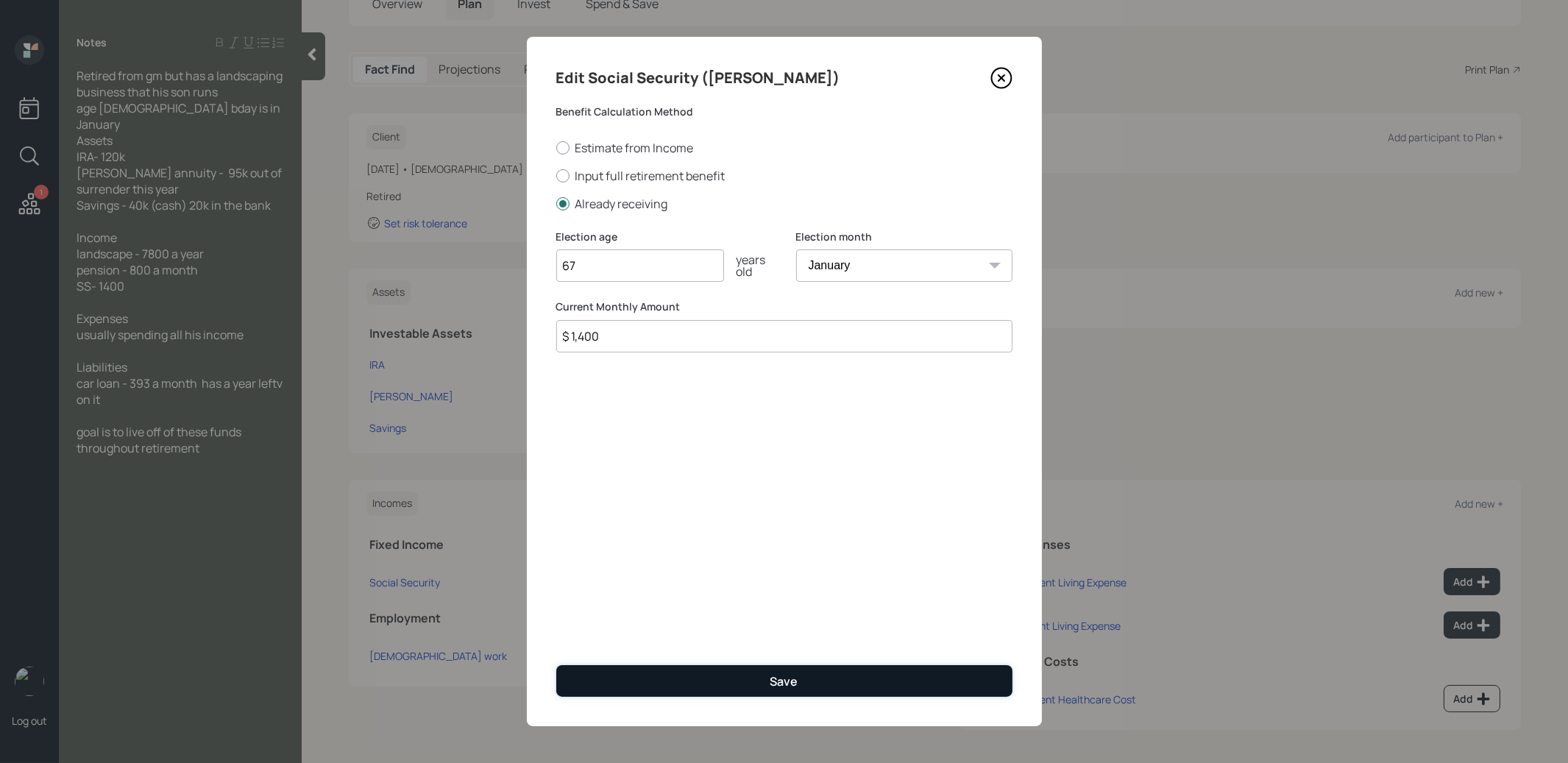
click at [691, 685] on button "Save" at bounding box center [784, 681] width 456 height 32
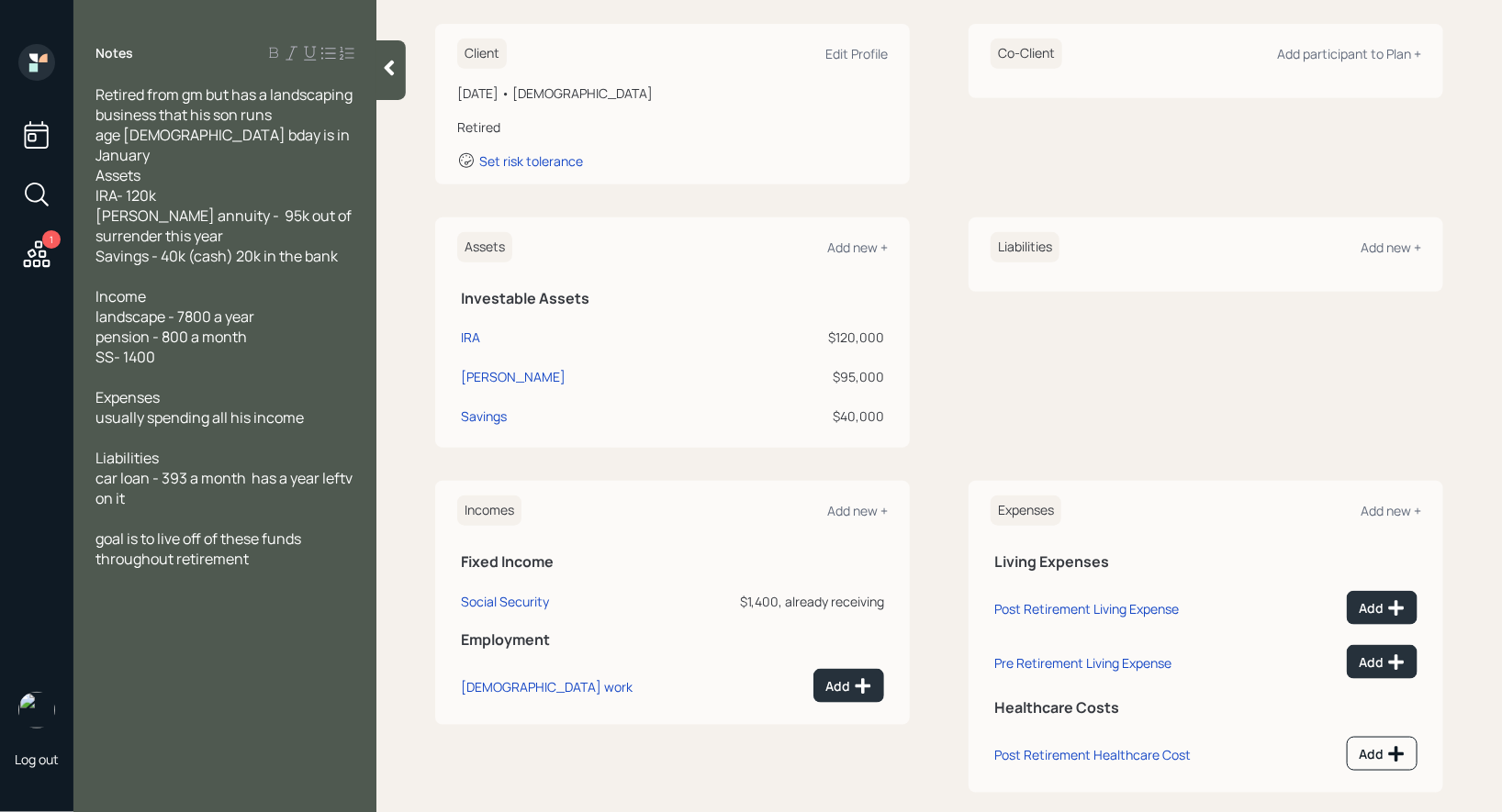
scroll to position [275, 0]
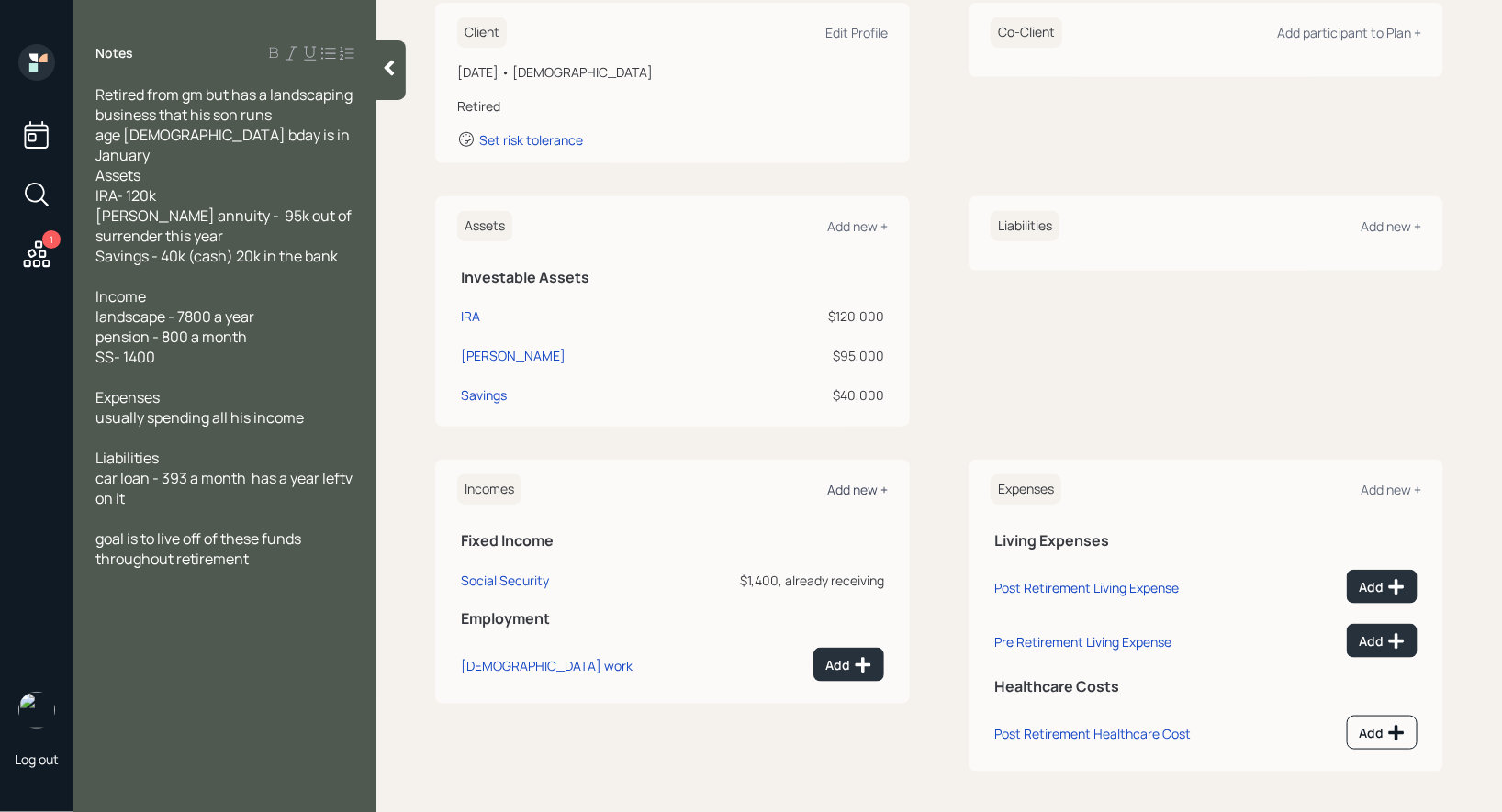
click at [857, 491] on div "Add new +" at bounding box center [857, 490] width 61 height 17
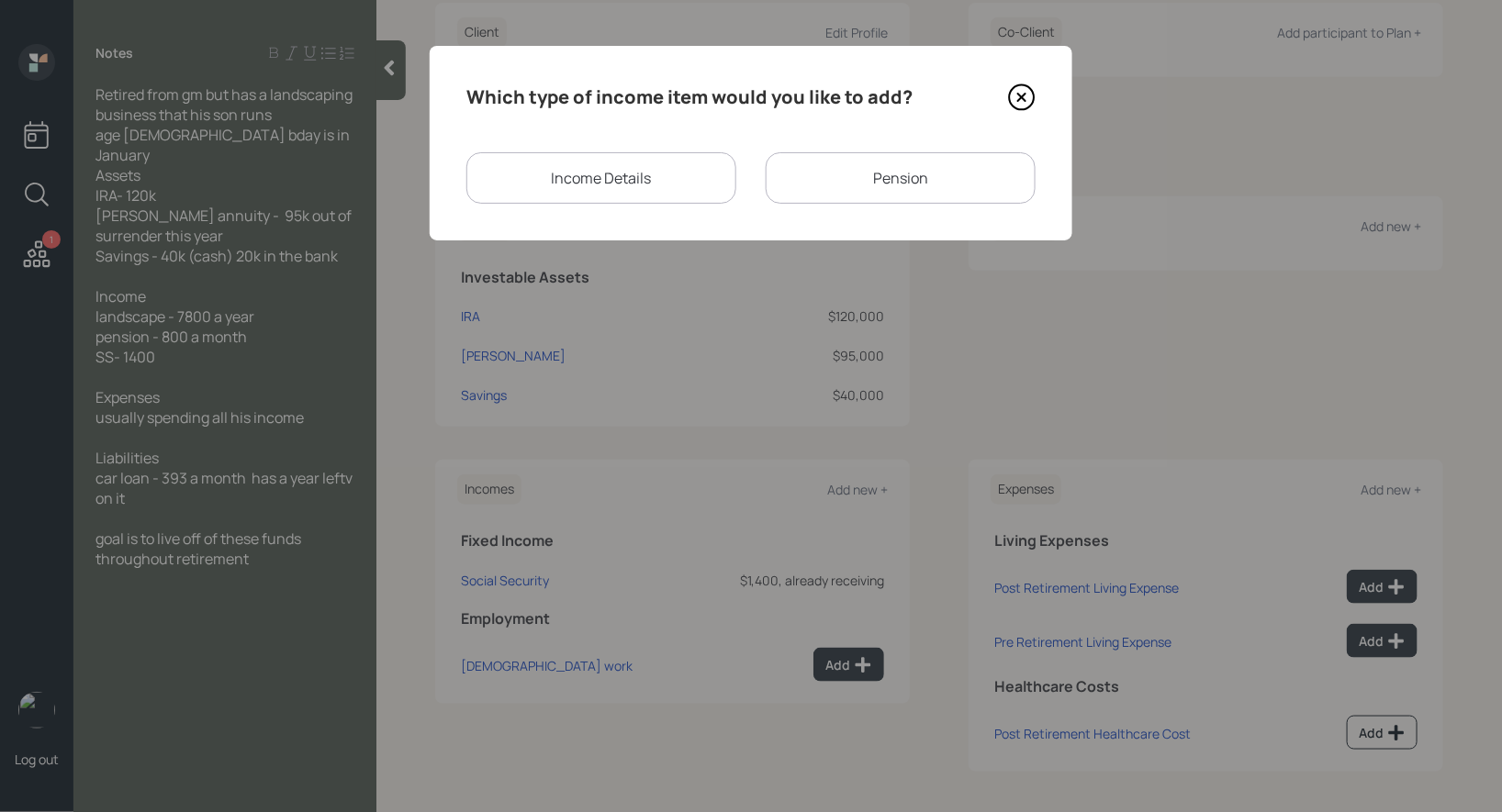
click at [873, 181] on div "Pension" at bounding box center [901, 177] width 270 height 51
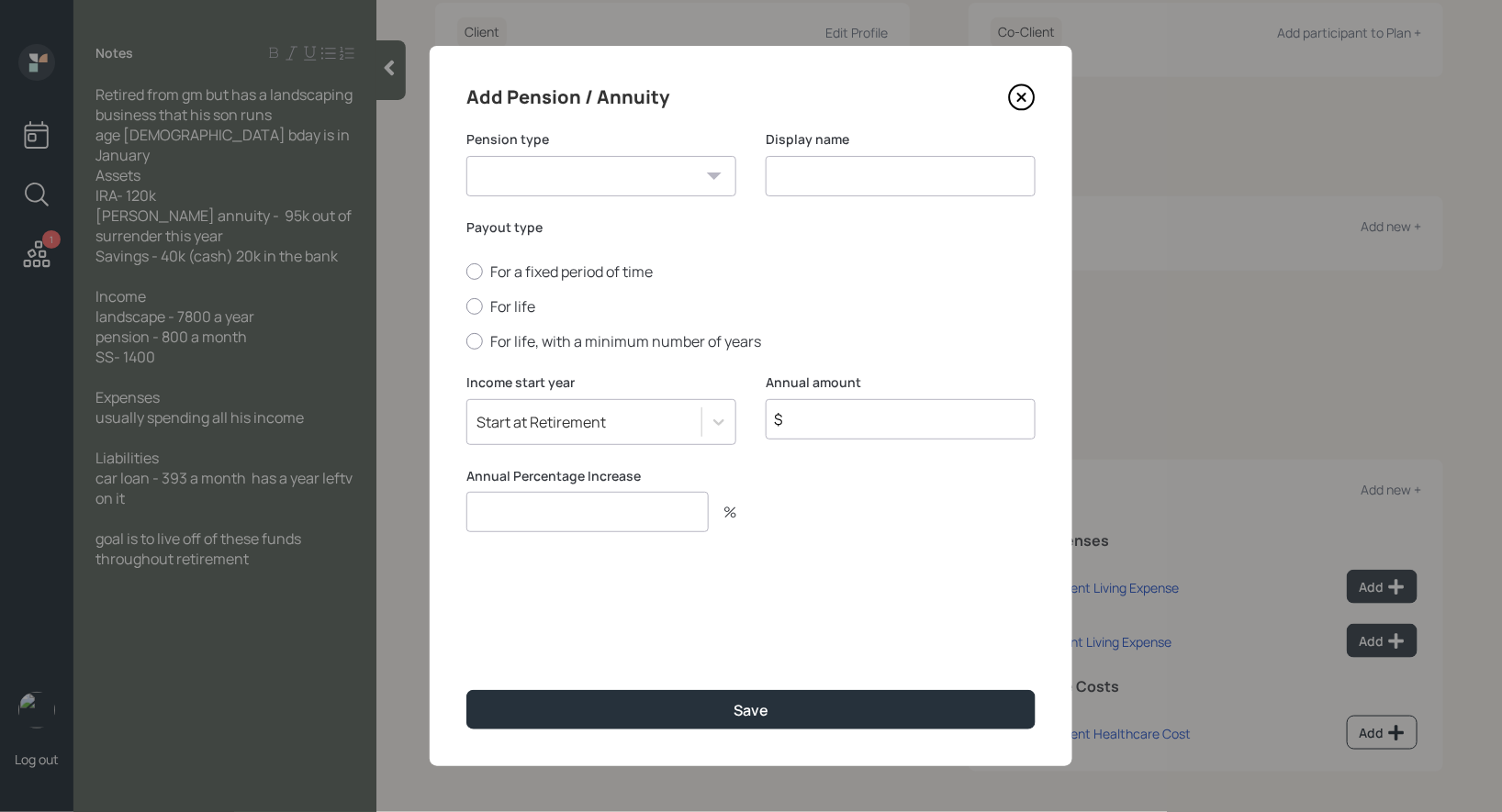
click at [685, 169] on select "Pension Annuity" at bounding box center [601, 176] width 270 height 41
select select "pension"
click at [467, 156] on select "Pension Annuity" at bounding box center [601, 176] width 270 height 41
click at [844, 193] on input at bounding box center [901, 176] width 270 height 41
type input "Pension"
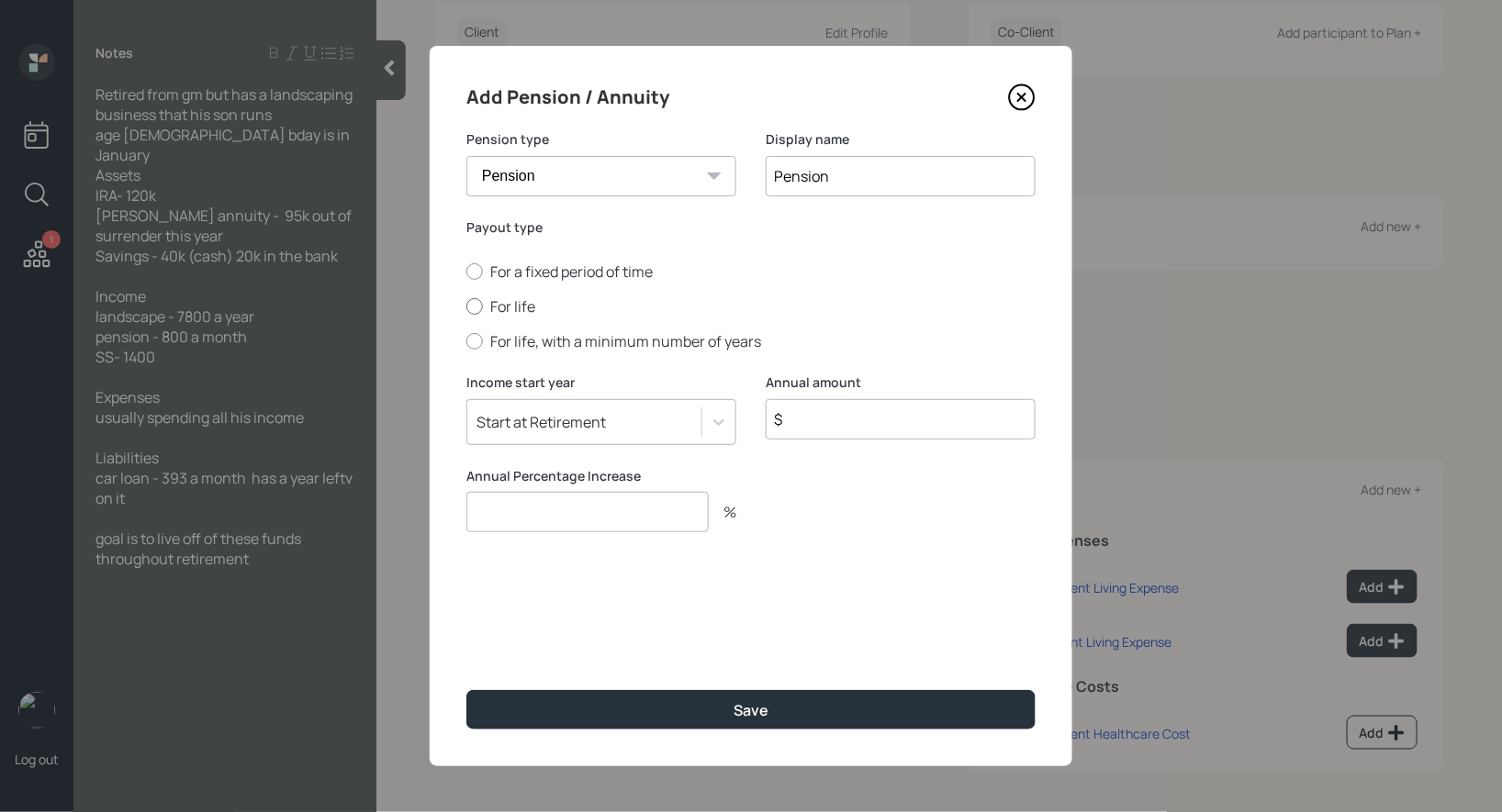
click at [474, 304] on div at bounding box center [475, 306] width 16 height 16
click at [467, 307] on input "For life" at bounding box center [466, 307] width 1 height 1
radio input "true"
click at [813, 422] on input "$" at bounding box center [901, 420] width 270 height 41
type input "$ 9,600"
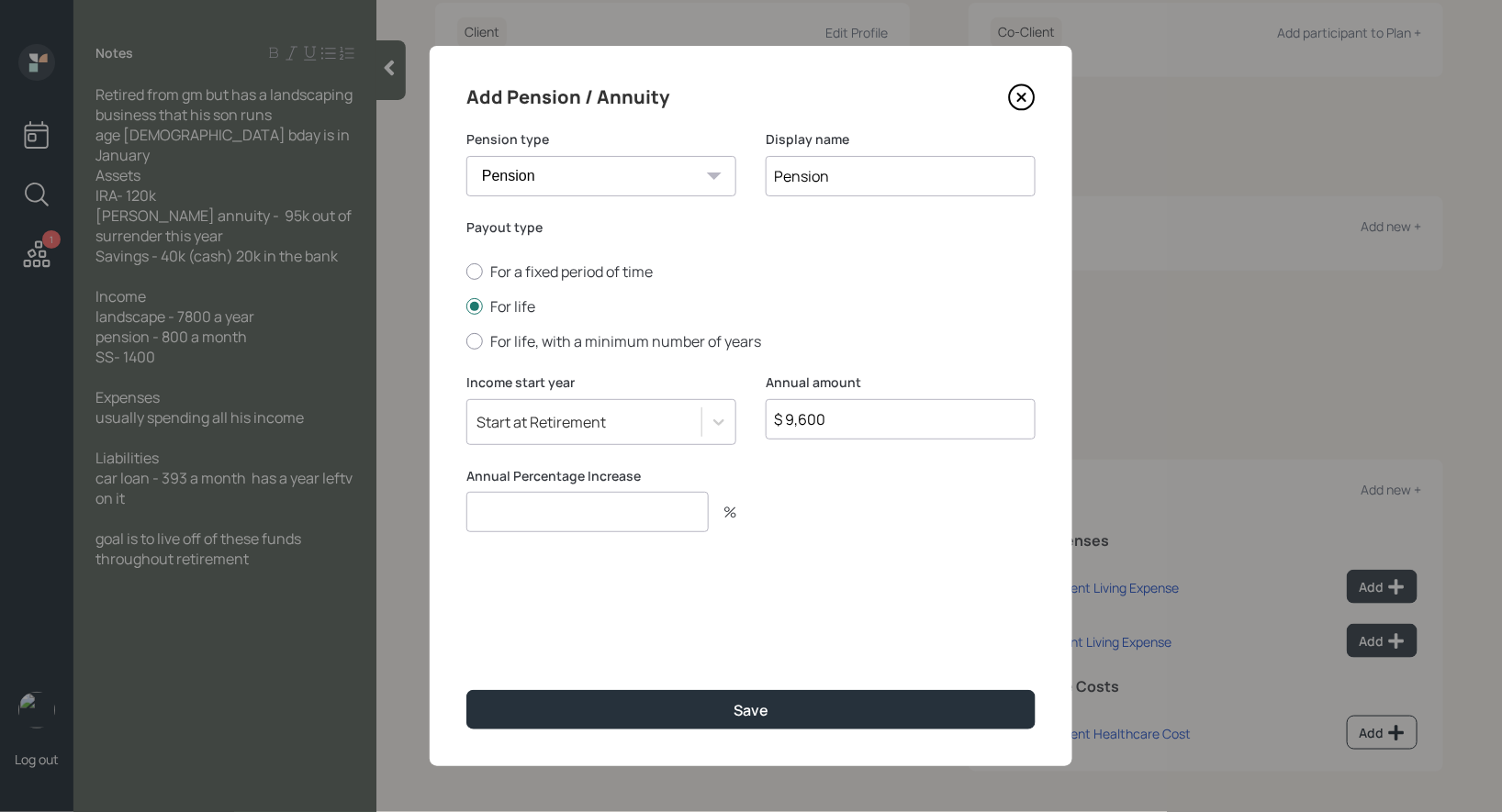
click at [655, 525] on input "number" at bounding box center [588, 512] width 242 height 41
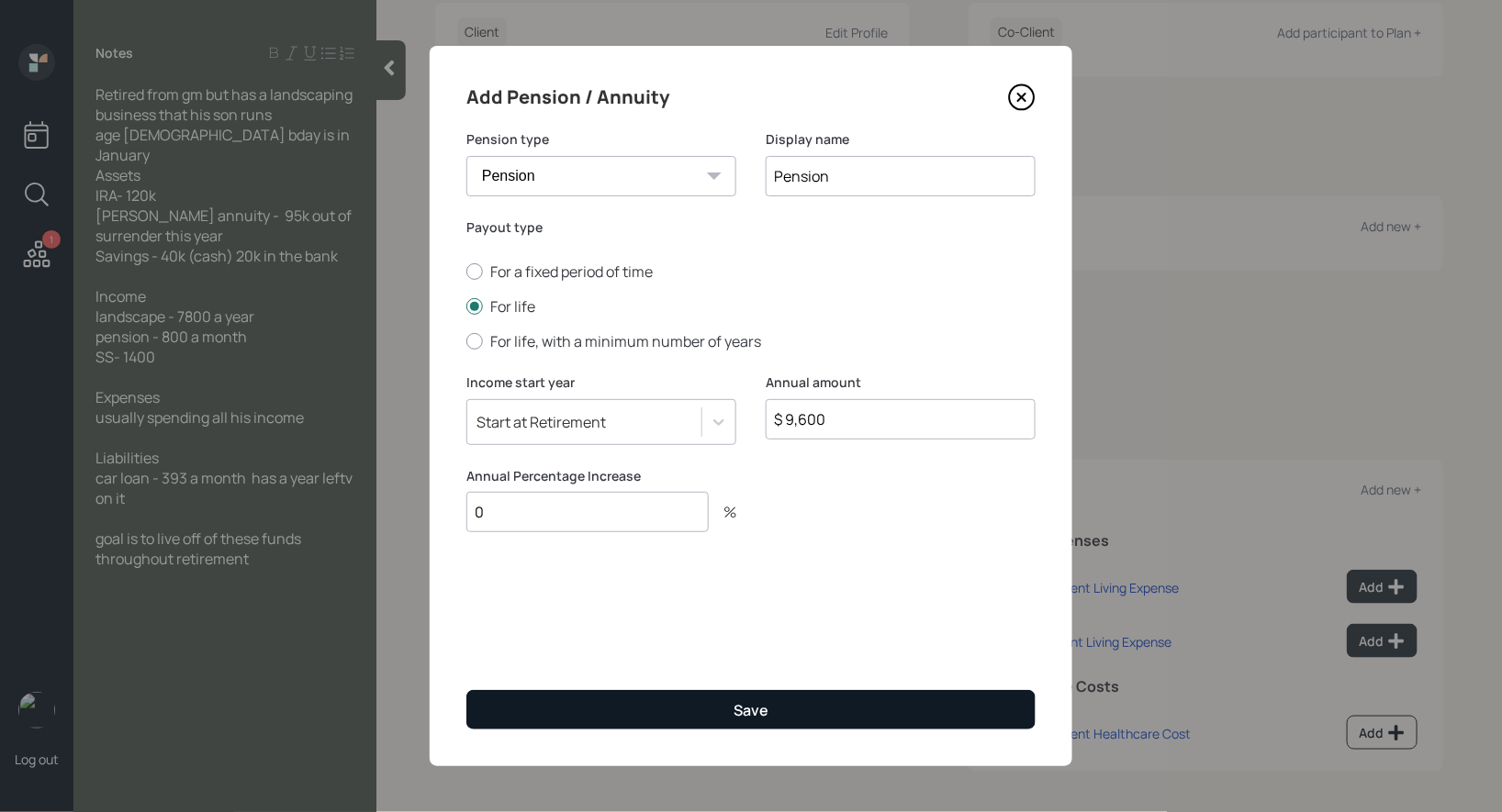
type input "0"
click at [699, 704] on button "Save" at bounding box center [751, 709] width 569 height 40
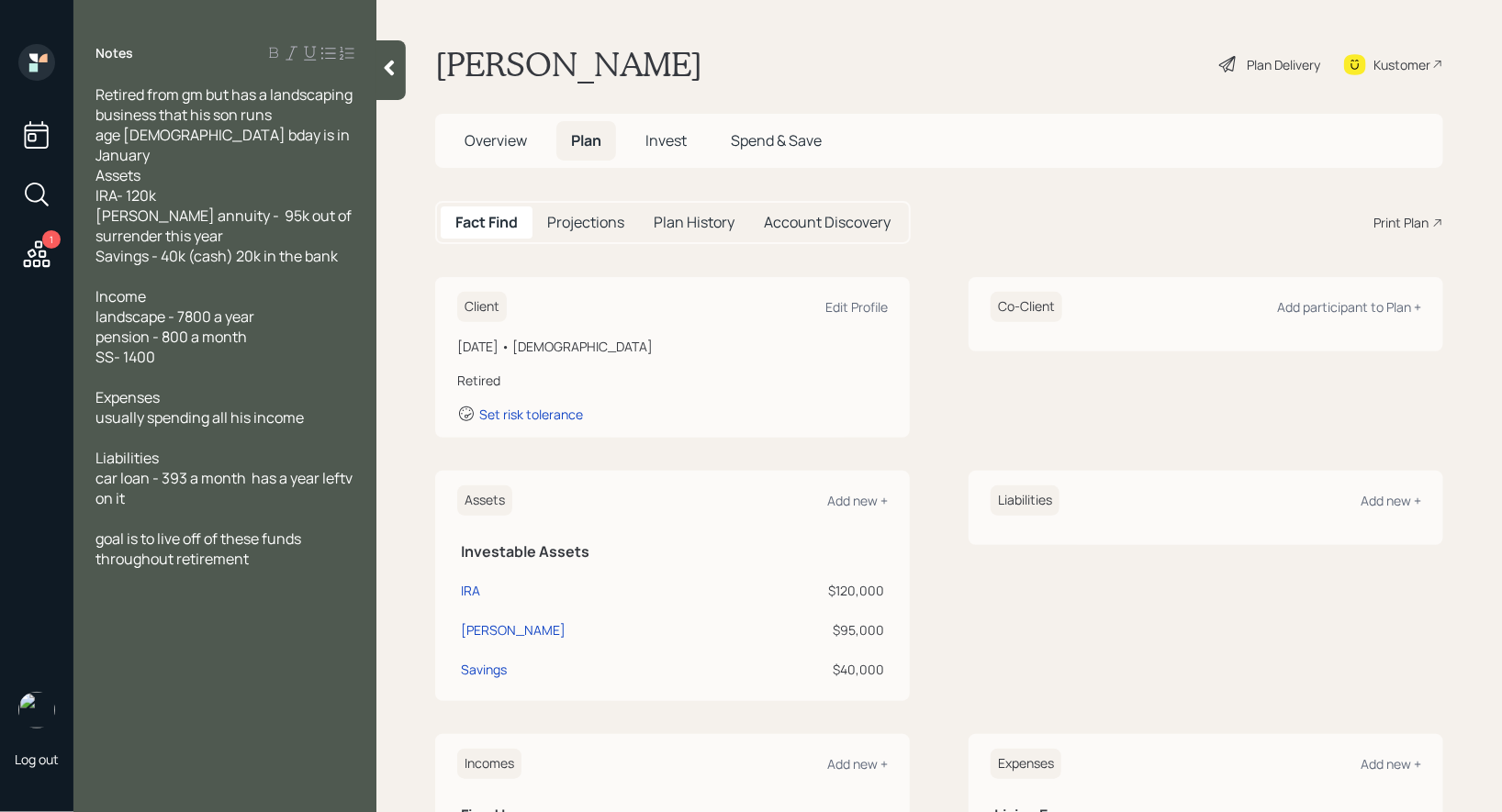
click at [1287, 65] on div "Plan Delivery" at bounding box center [1284, 65] width 74 height 19
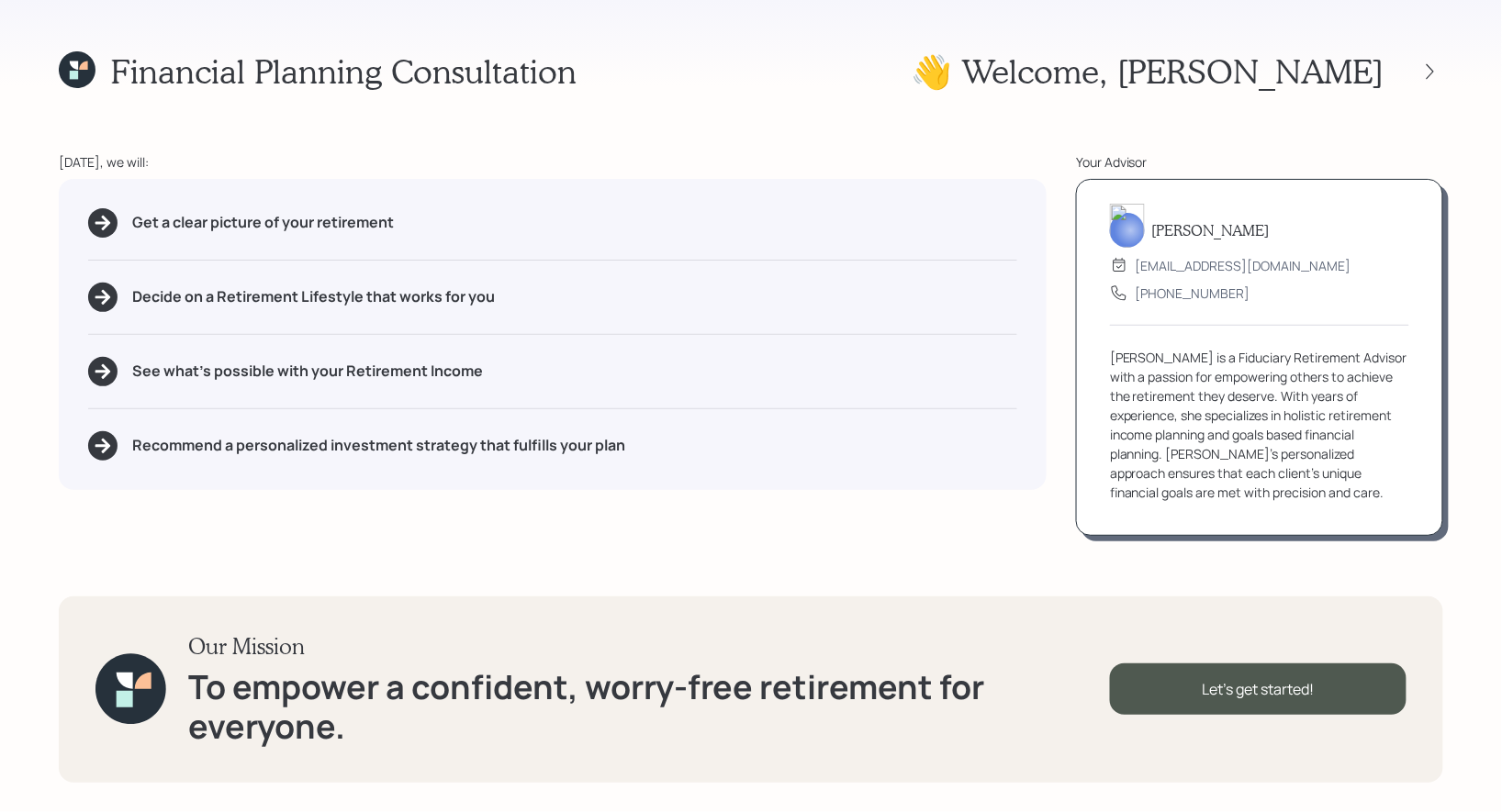
click at [79, 72] on icon at bounding box center [77, 70] width 37 height 37
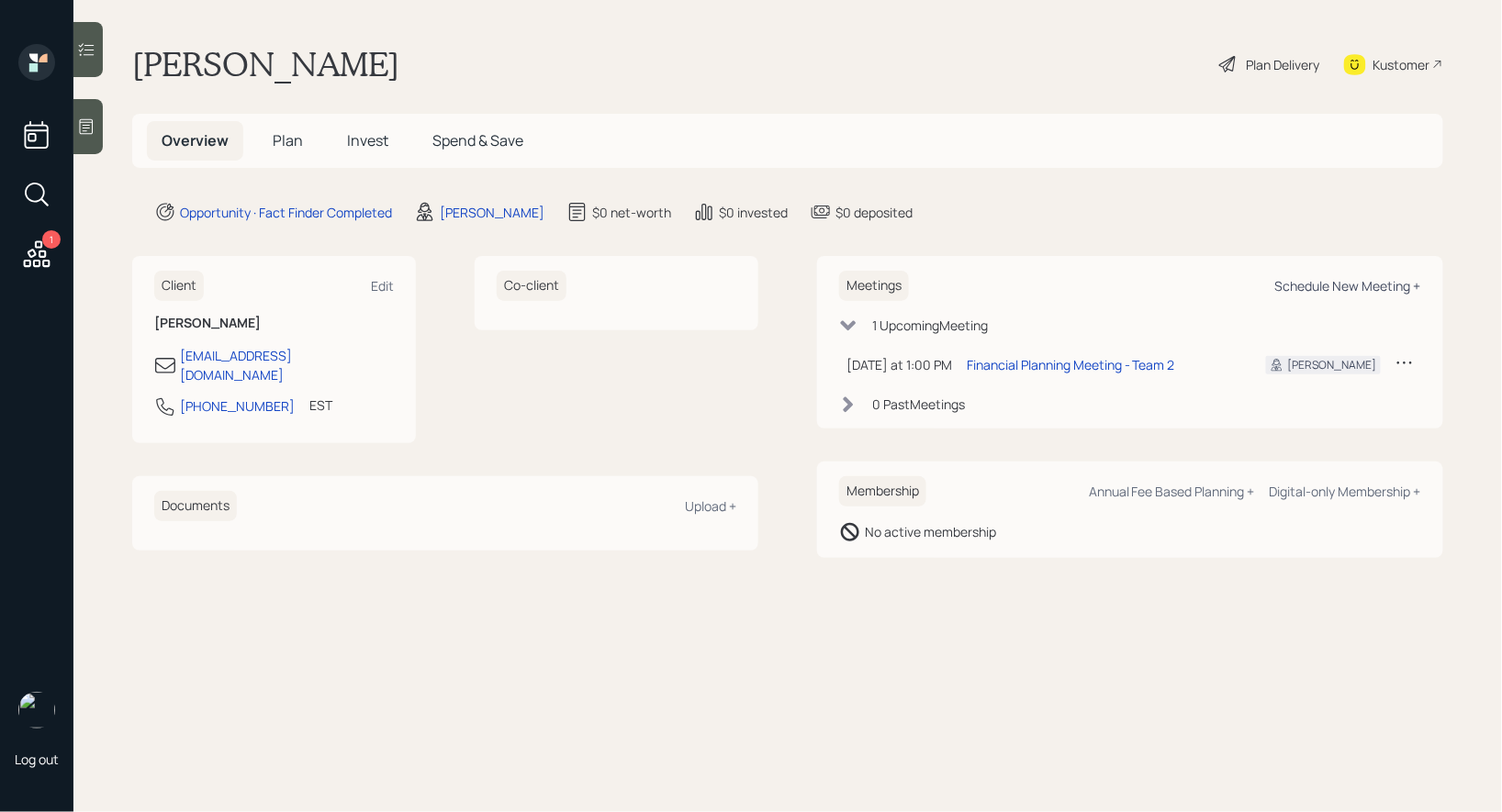
click at [1306, 281] on div "Schedule New Meeting +" at bounding box center [1348, 286] width 146 height 17
select select "8b79112e-3cfb-44f9-89e7-15267fe946c1"
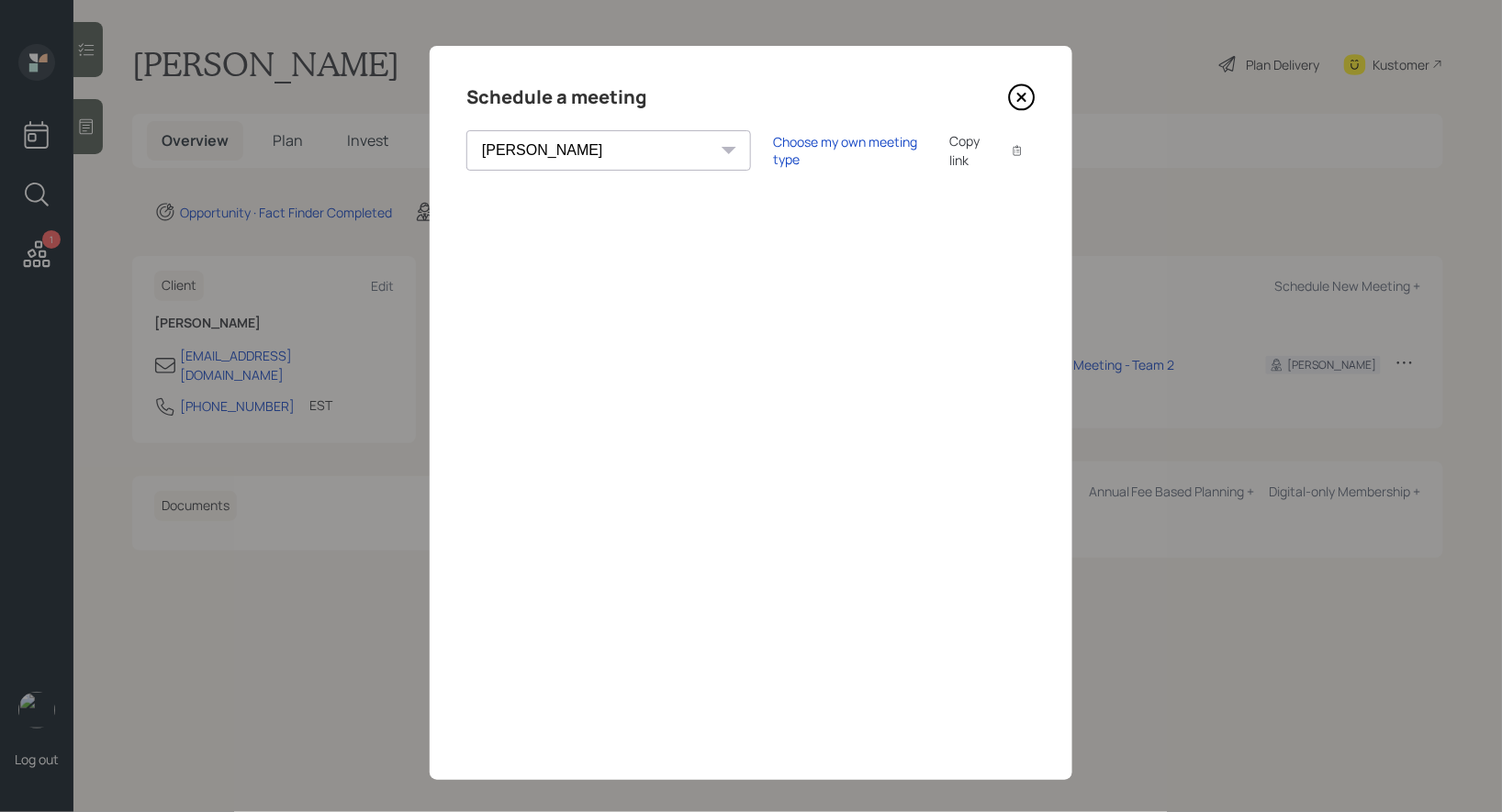
click at [1028, 90] on icon at bounding box center [1022, 97] width 27 height 27
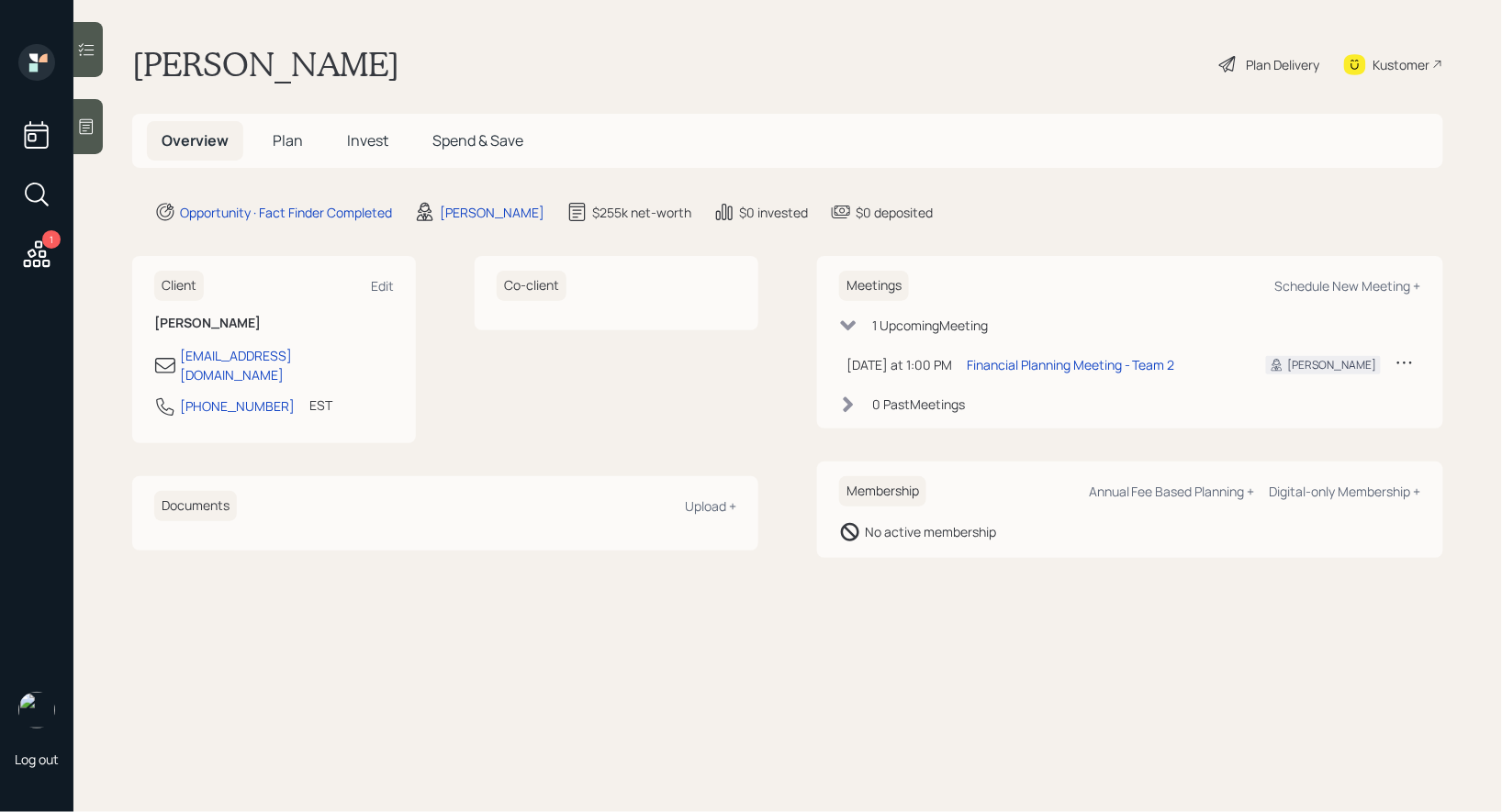
click at [1404, 358] on icon at bounding box center [1404, 362] width 18 height 18
click at [1310, 399] on div "Reschedule" at bounding box center [1348, 398] width 133 height 17
